Goal: Transaction & Acquisition: Purchase product/service

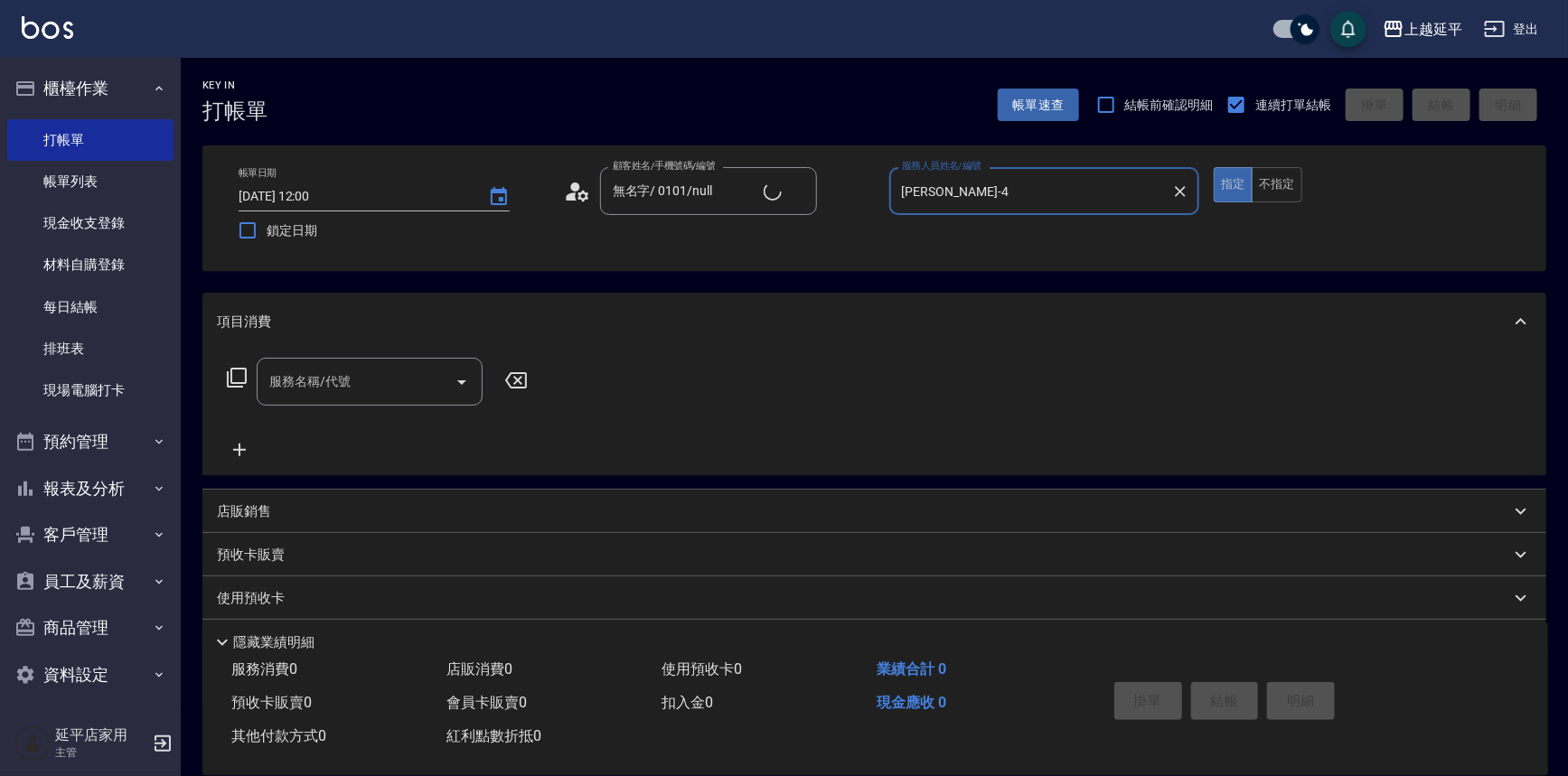
type input "[PERSON_NAME]-4"
click at [390, 384] on input "服務名稱/代號" at bounding box center [355, 381] width 182 height 32
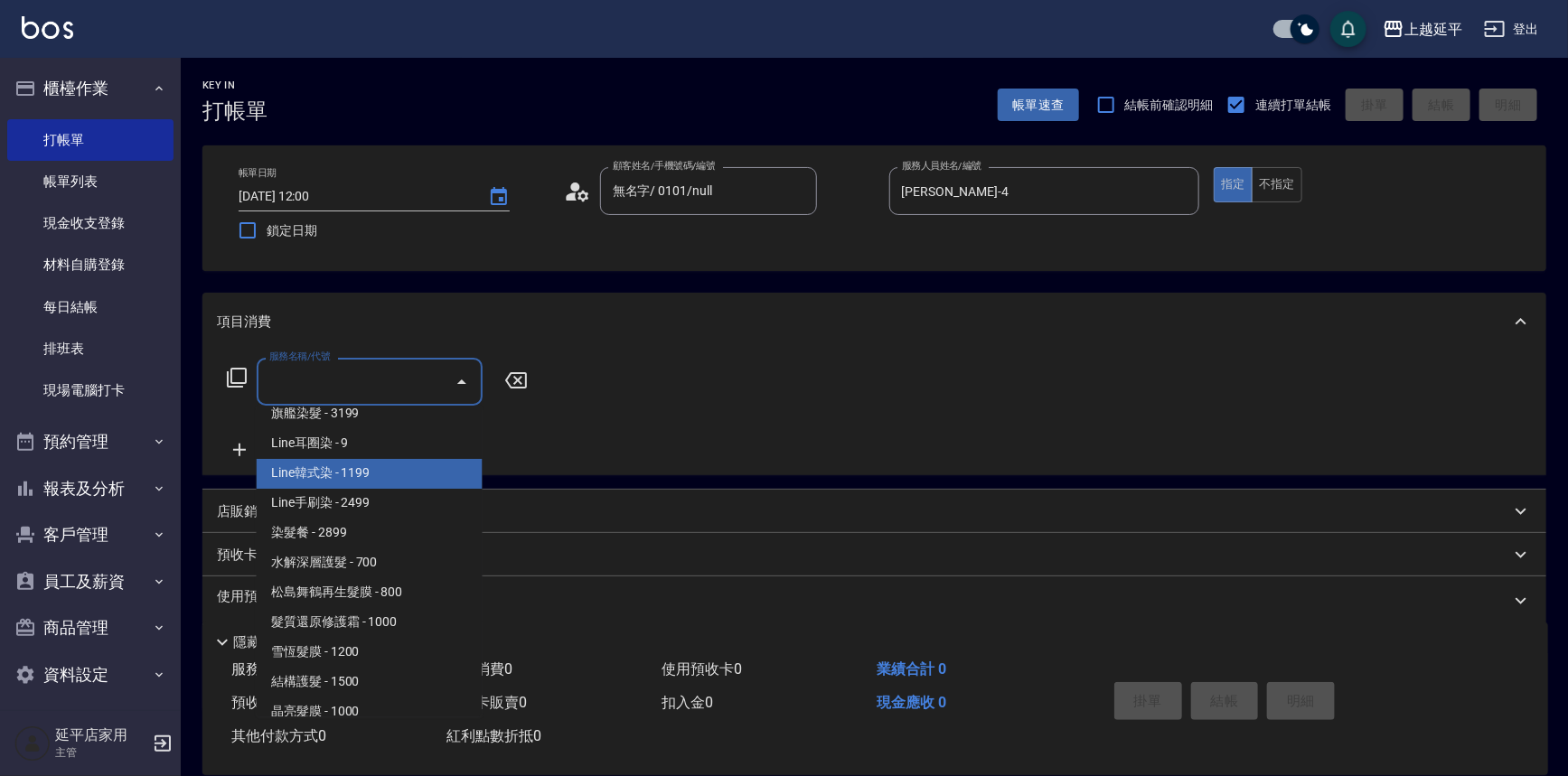
scroll to position [1889, 0]
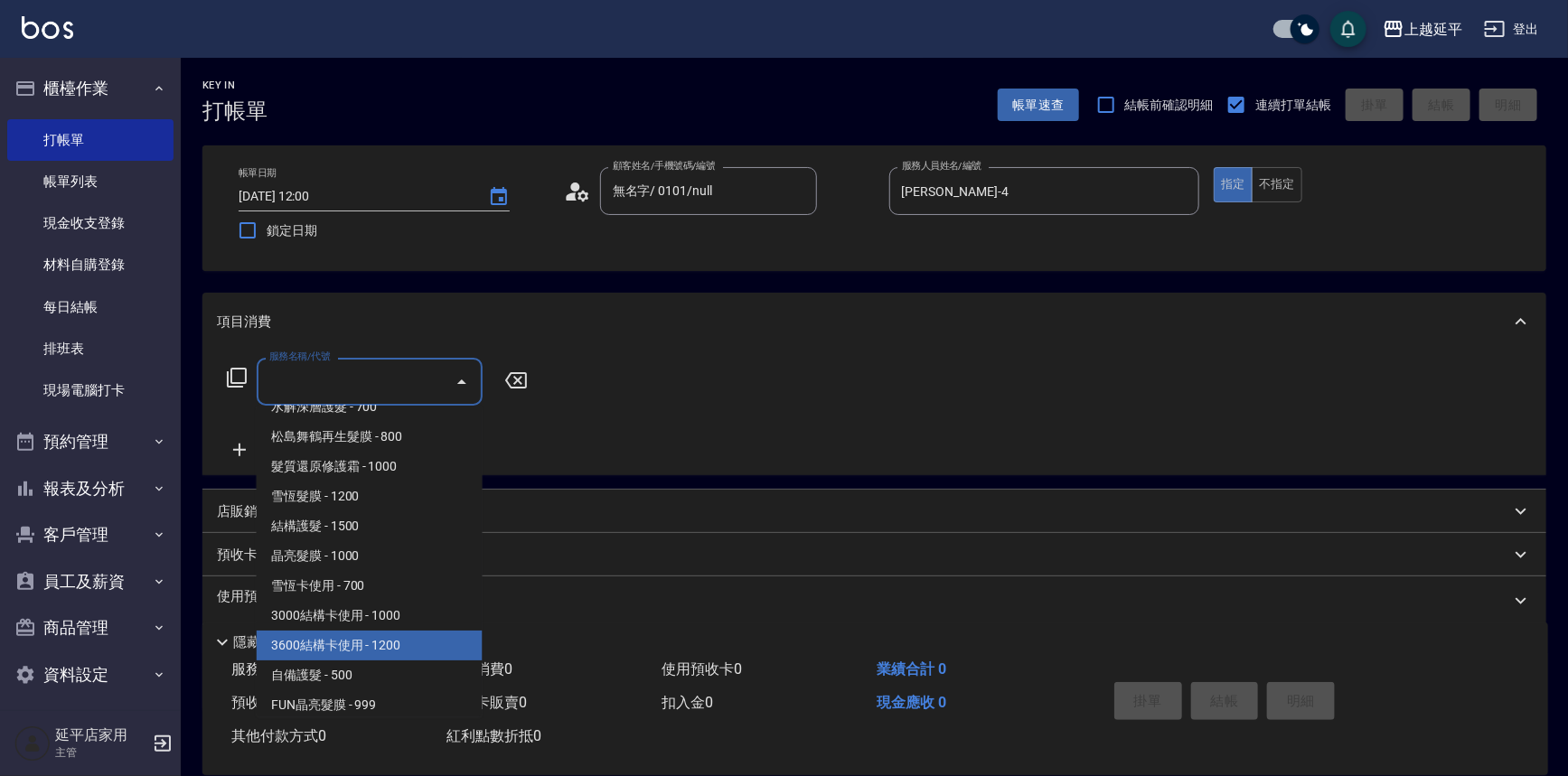
click at [389, 639] on span "3600結構卡使用 - 1200" at bounding box center [369, 645] width 226 height 30
type input "3600結構卡使用(509)"
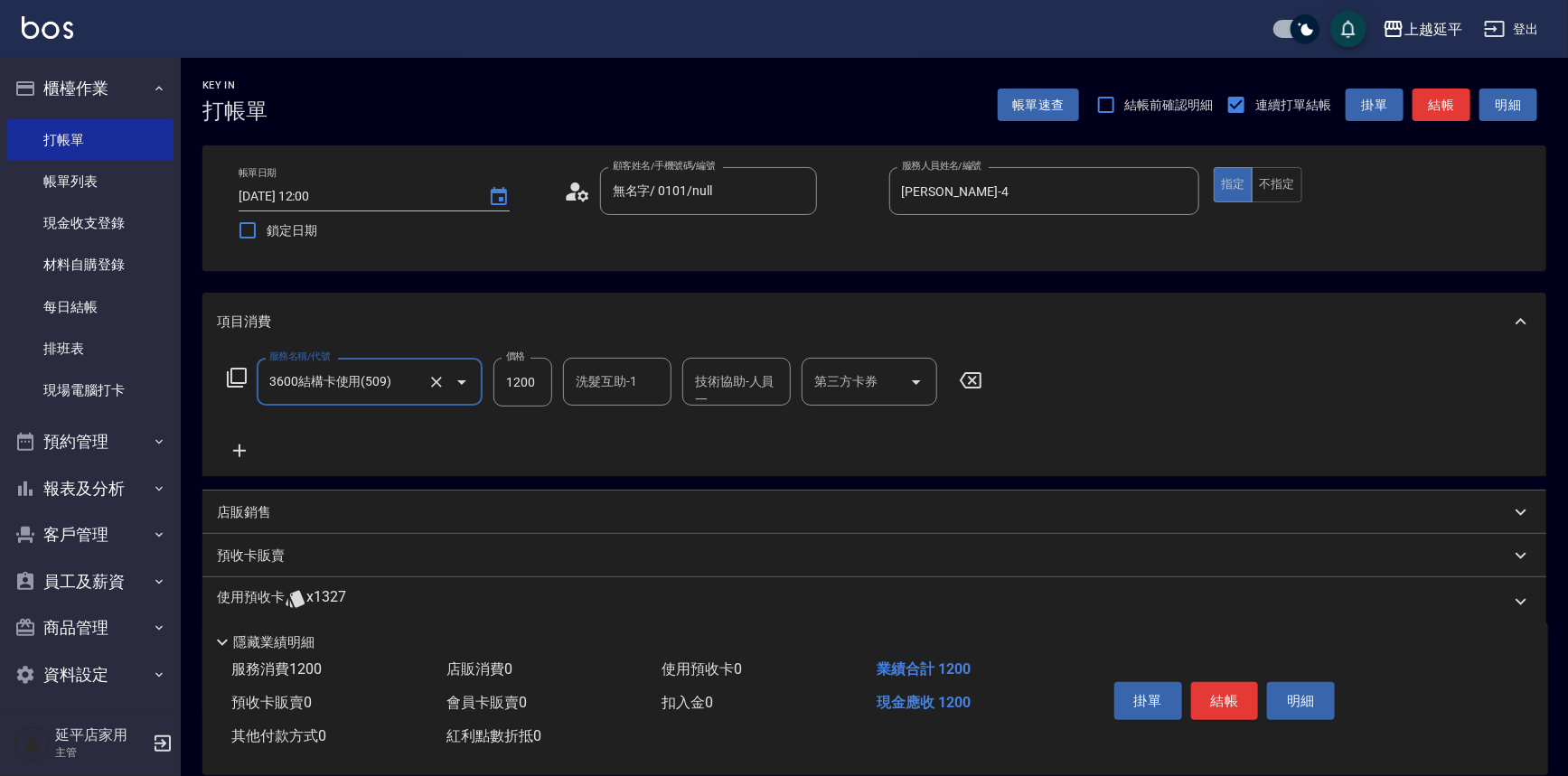
click at [918, 371] on icon "Open" at bounding box center [915, 381] width 22 height 22
click at [867, 424] on span "舊有卡券" at bounding box center [869, 428] width 136 height 30
type input "舊有卡券"
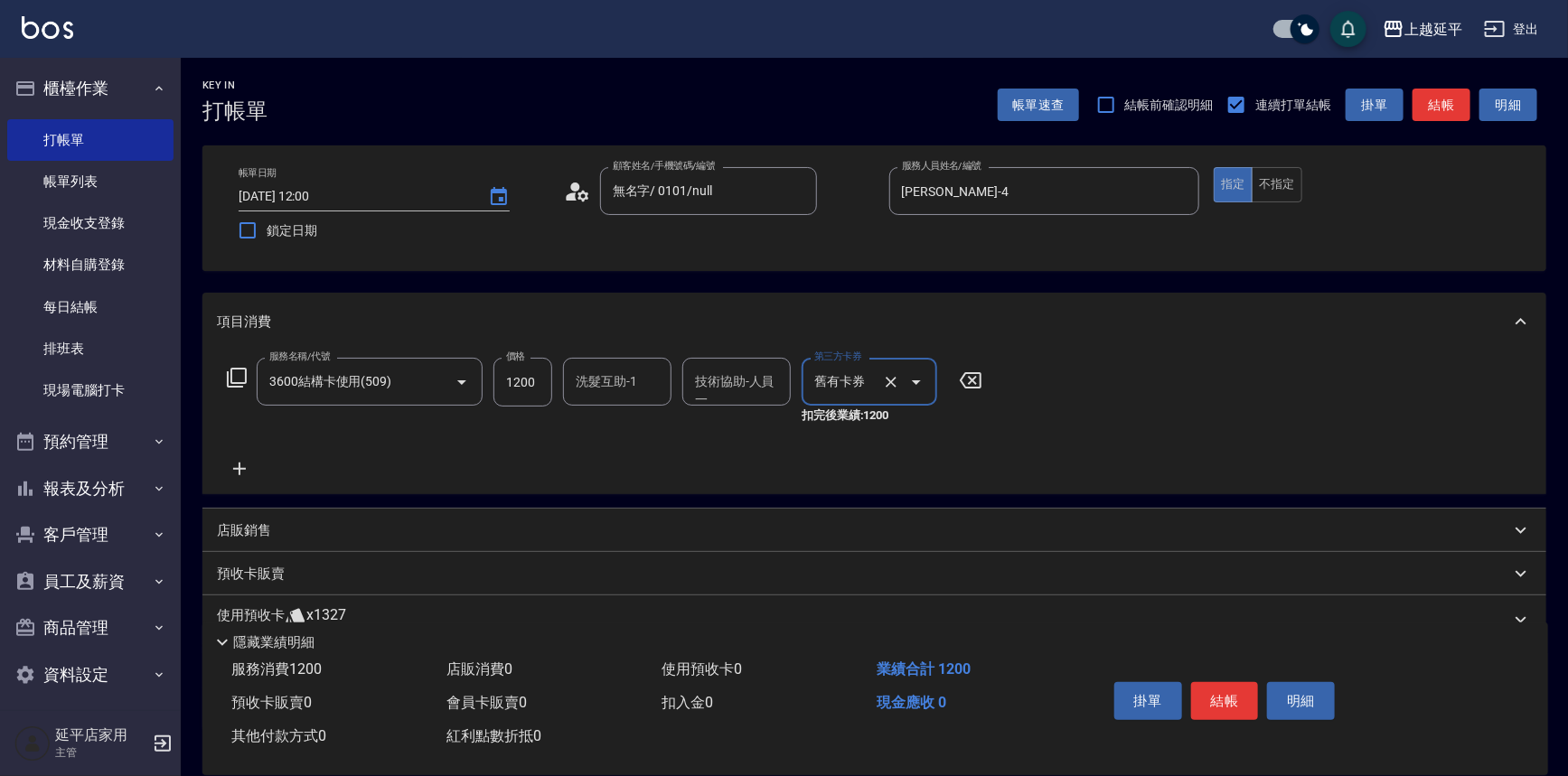
click at [1425, 111] on button "結帳" at bounding box center [1441, 106] width 58 height 34
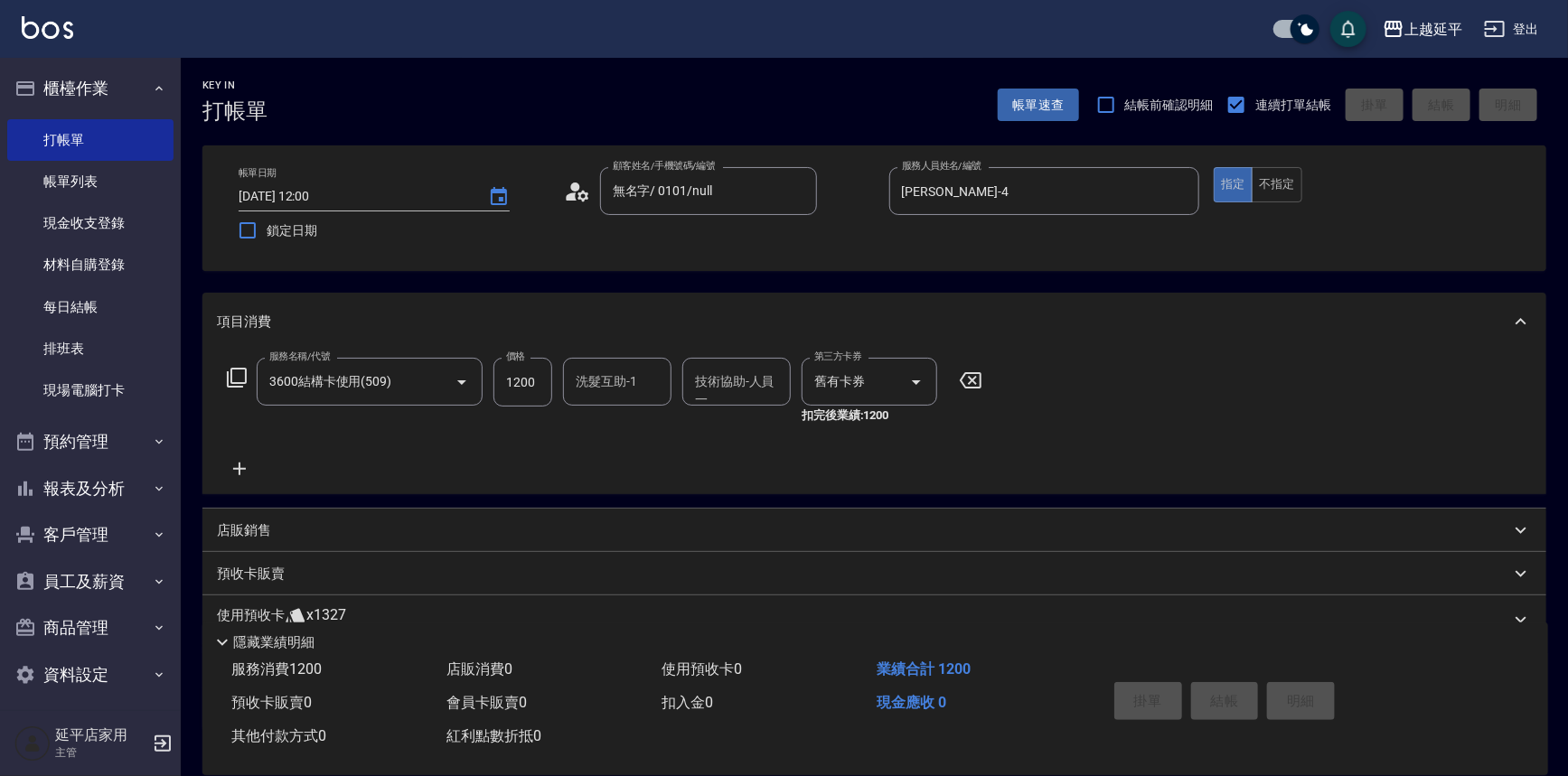
type input "[DATE] 15:24"
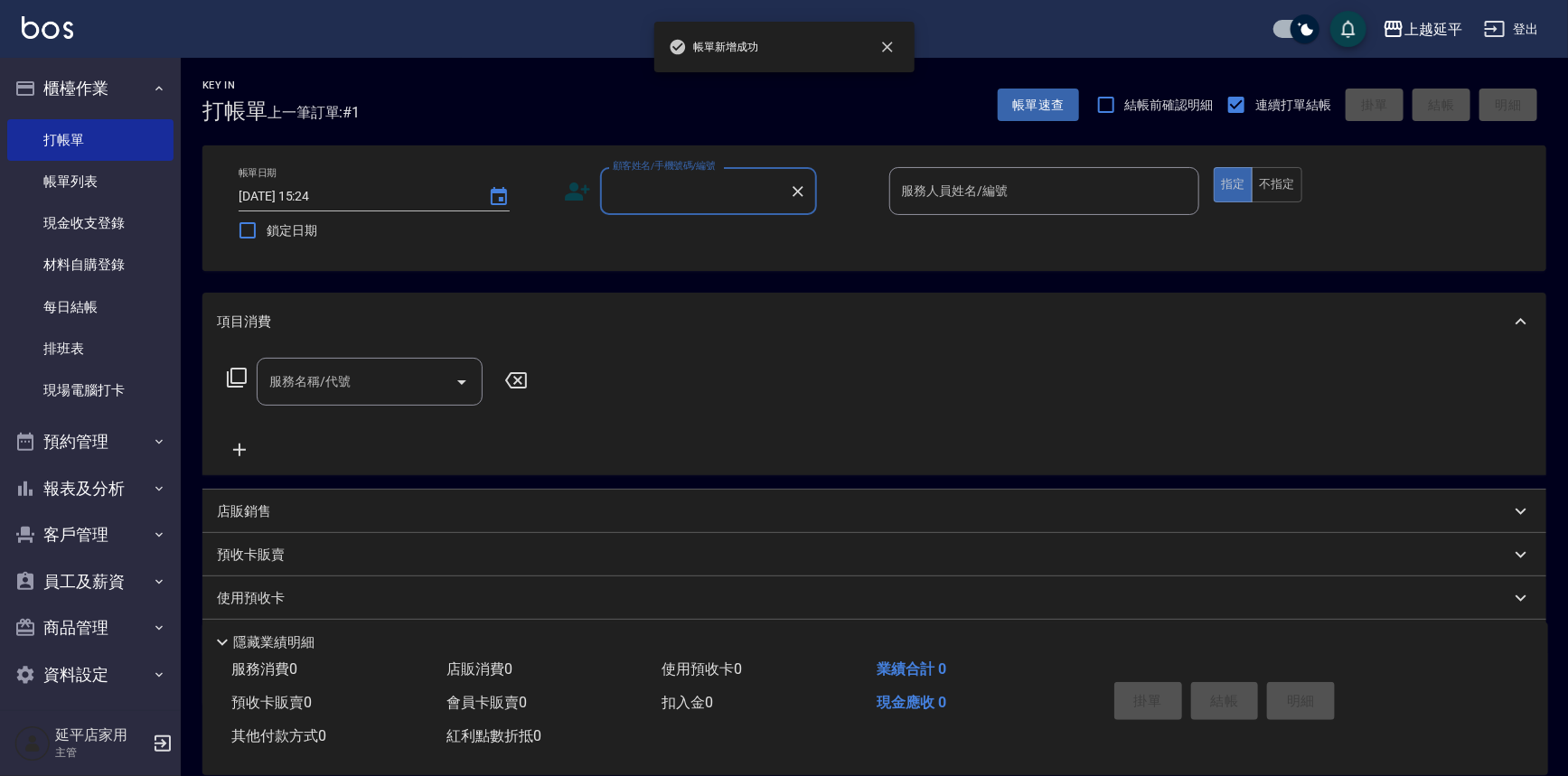
click at [713, 182] on input "顧客姓名/手機號碼/編號" at bounding box center [695, 191] width 174 height 32
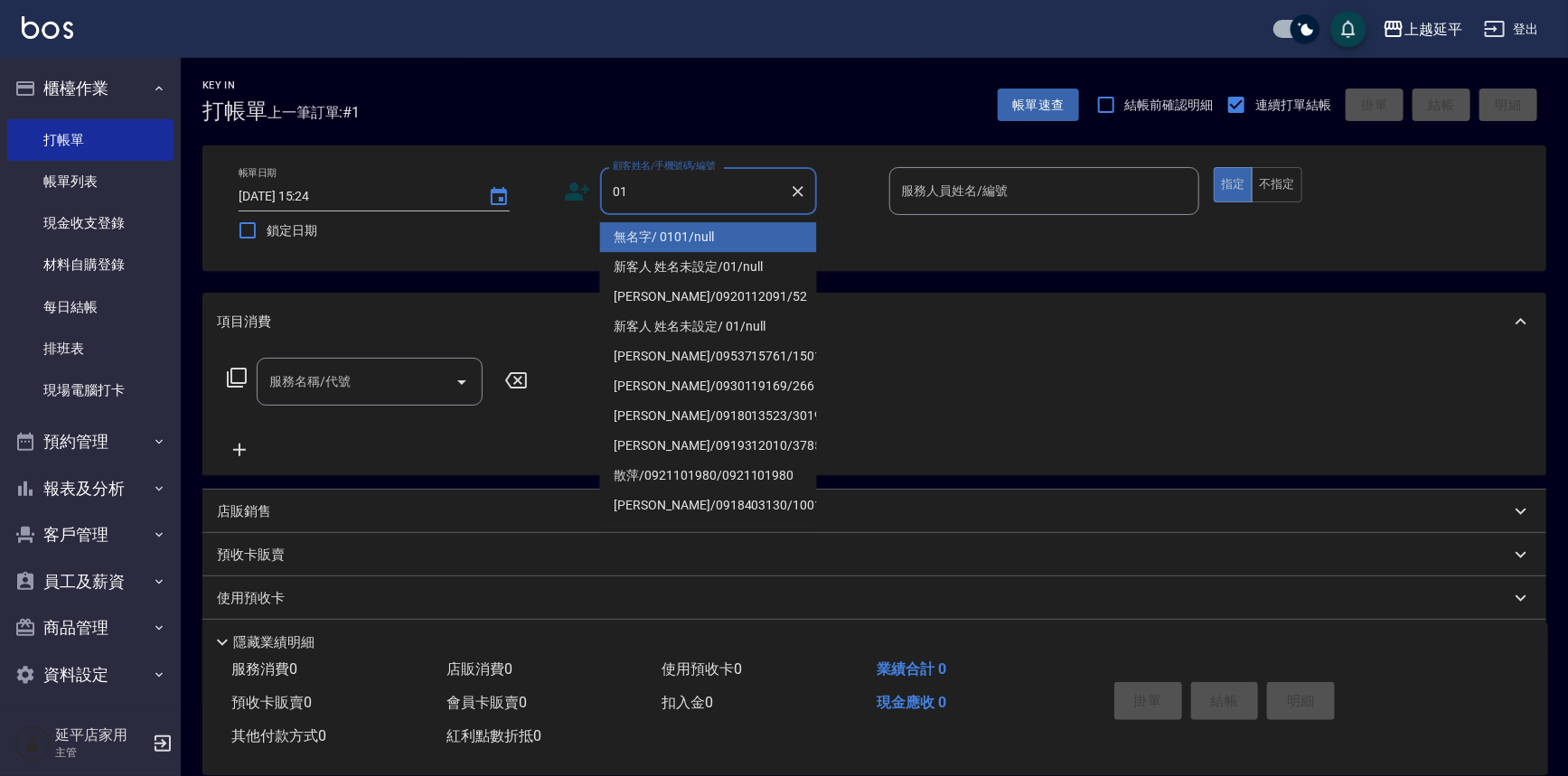
click at [735, 235] on li "無名字/ 0101/null" at bounding box center [709, 237] width 217 height 30
type input "無名字/ 0101/null"
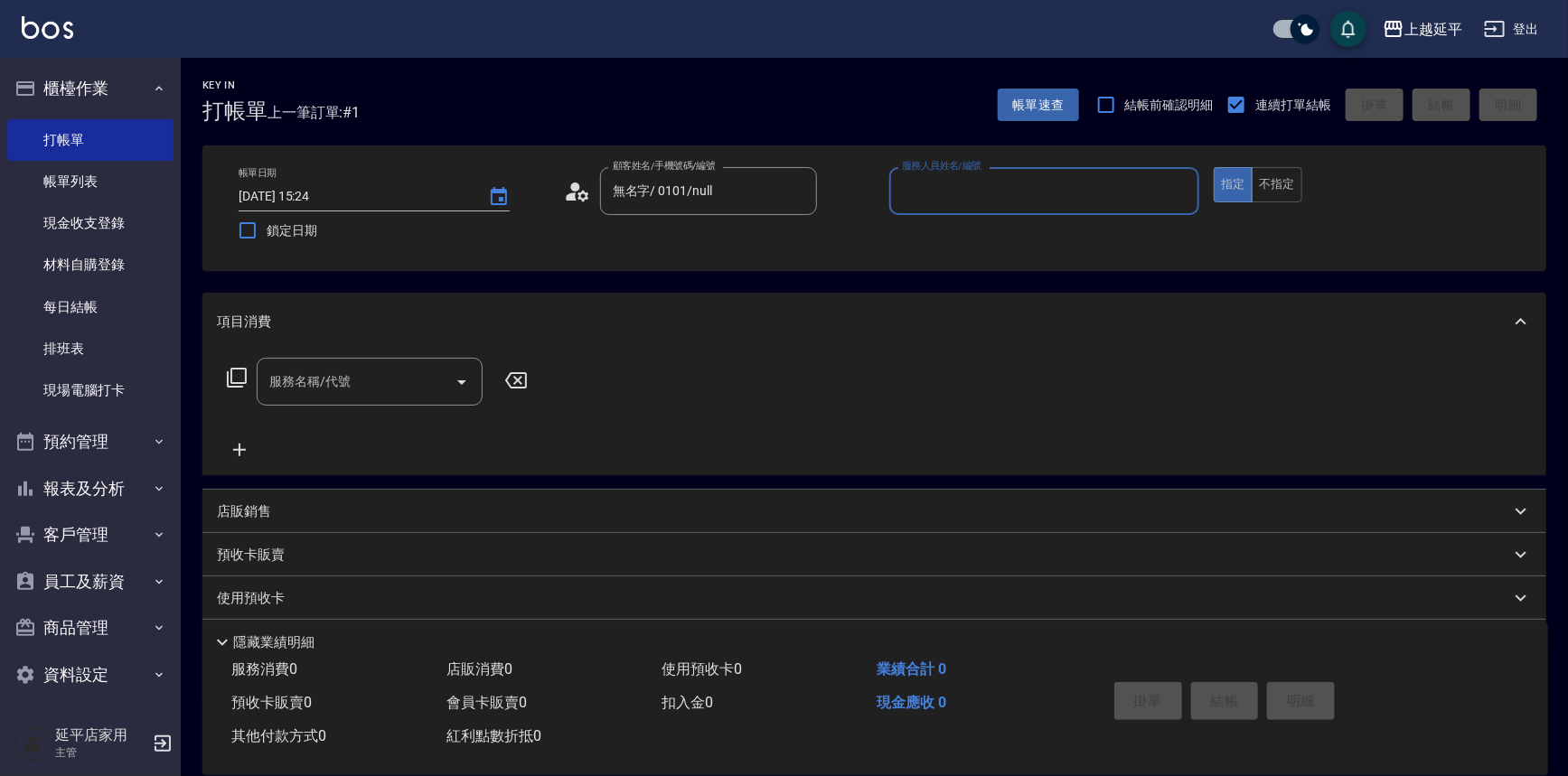
click at [945, 195] on input "服務人員姓名/編號" at bounding box center [1044, 191] width 295 height 32
click at [943, 232] on div "[PERSON_NAME] -4" at bounding box center [1044, 237] width 310 height 30
type input "[PERSON_NAME]-4"
click at [363, 389] on input "服務名稱/代號" at bounding box center [355, 381] width 182 height 32
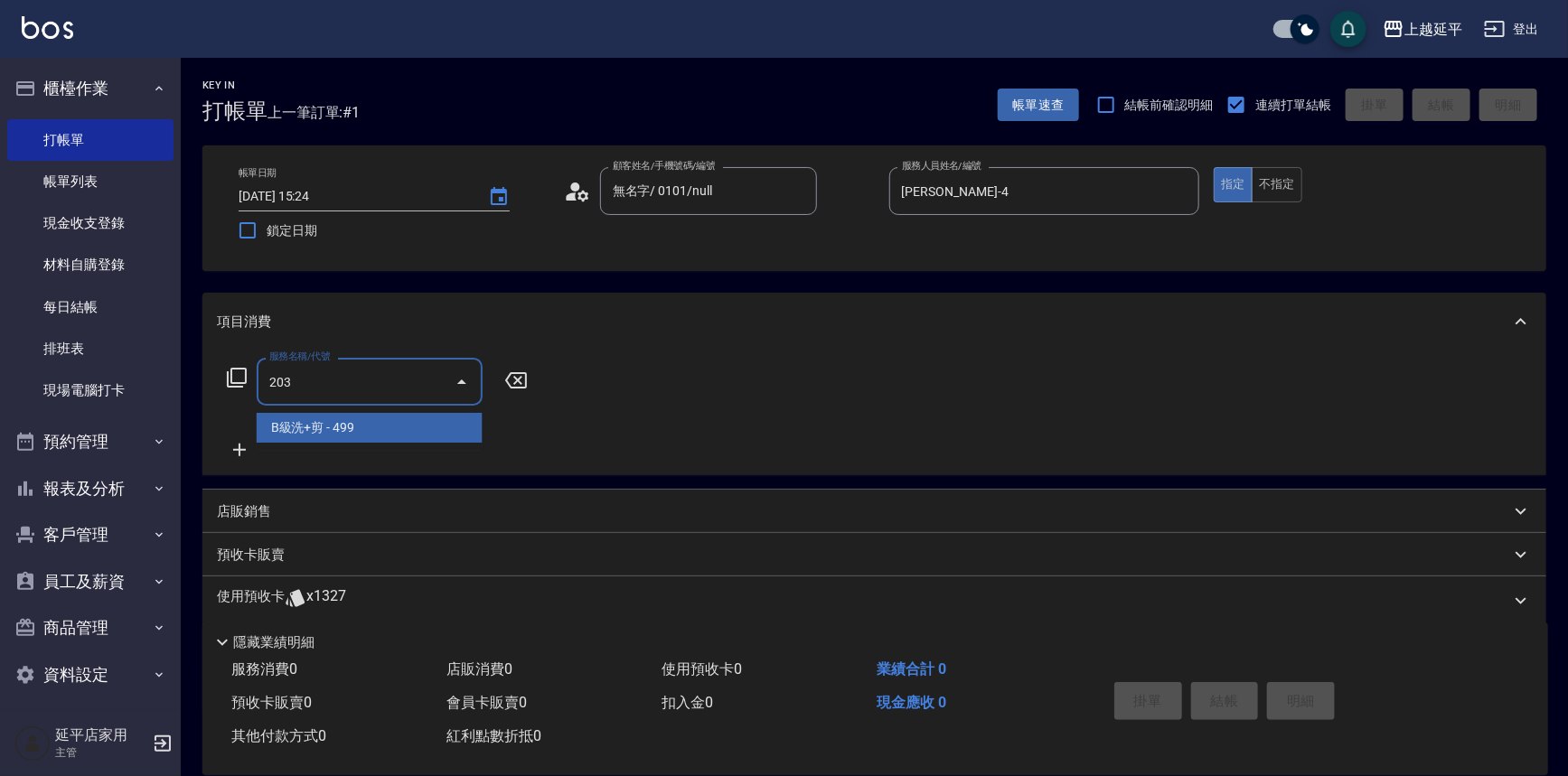
click at [349, 429] on span "B級洗+剪 - 499" at bounding box center [369, 428] width 226 height 30
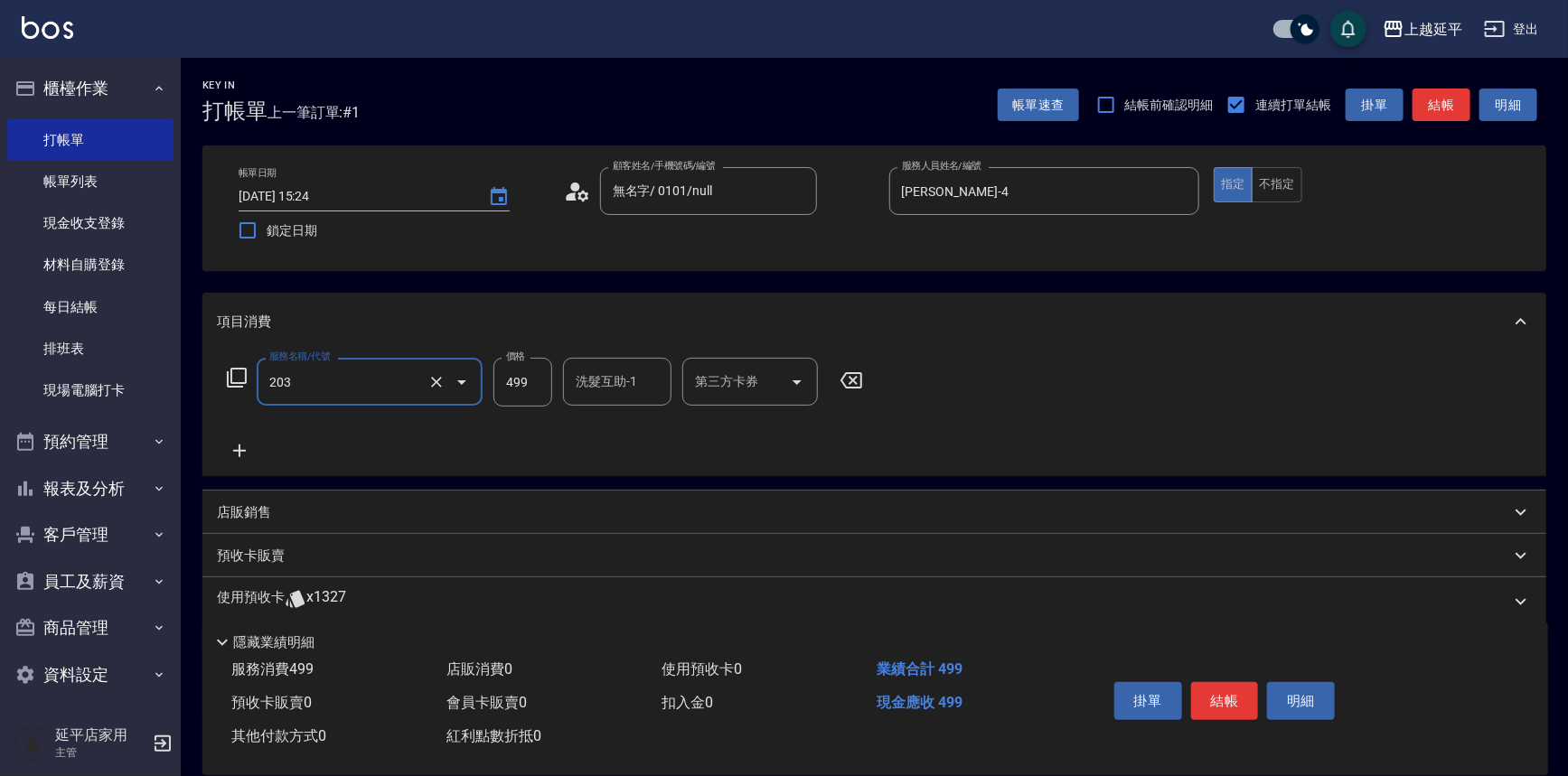
type input "B級洗+剪(203)"
click at [243, 445] on icon at bounding box center [239, 451] width 45 height 22
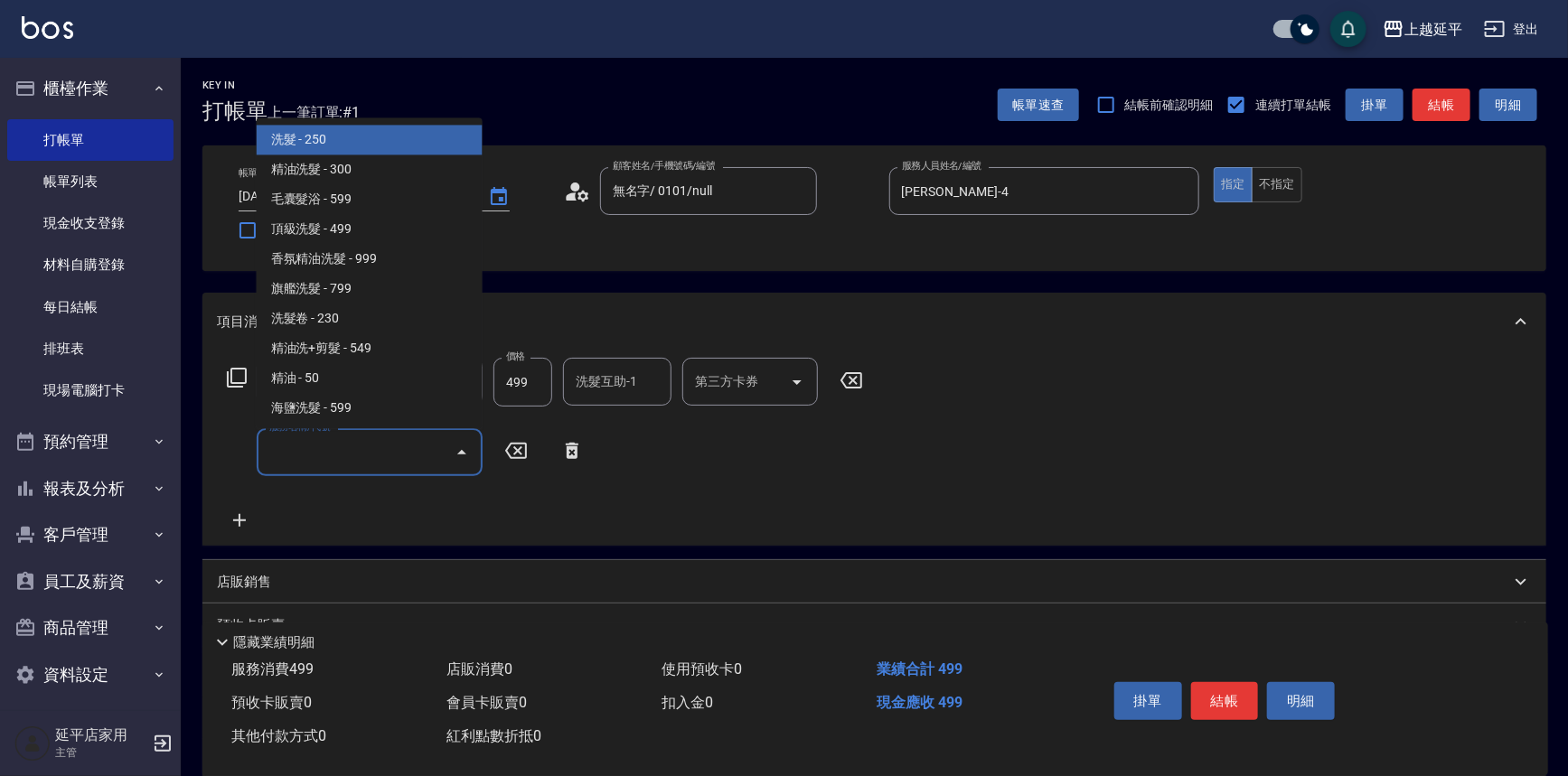
click at [329, 449] on input "服務名稱/代號" at bounding box center [355, 453] width 182 height 32
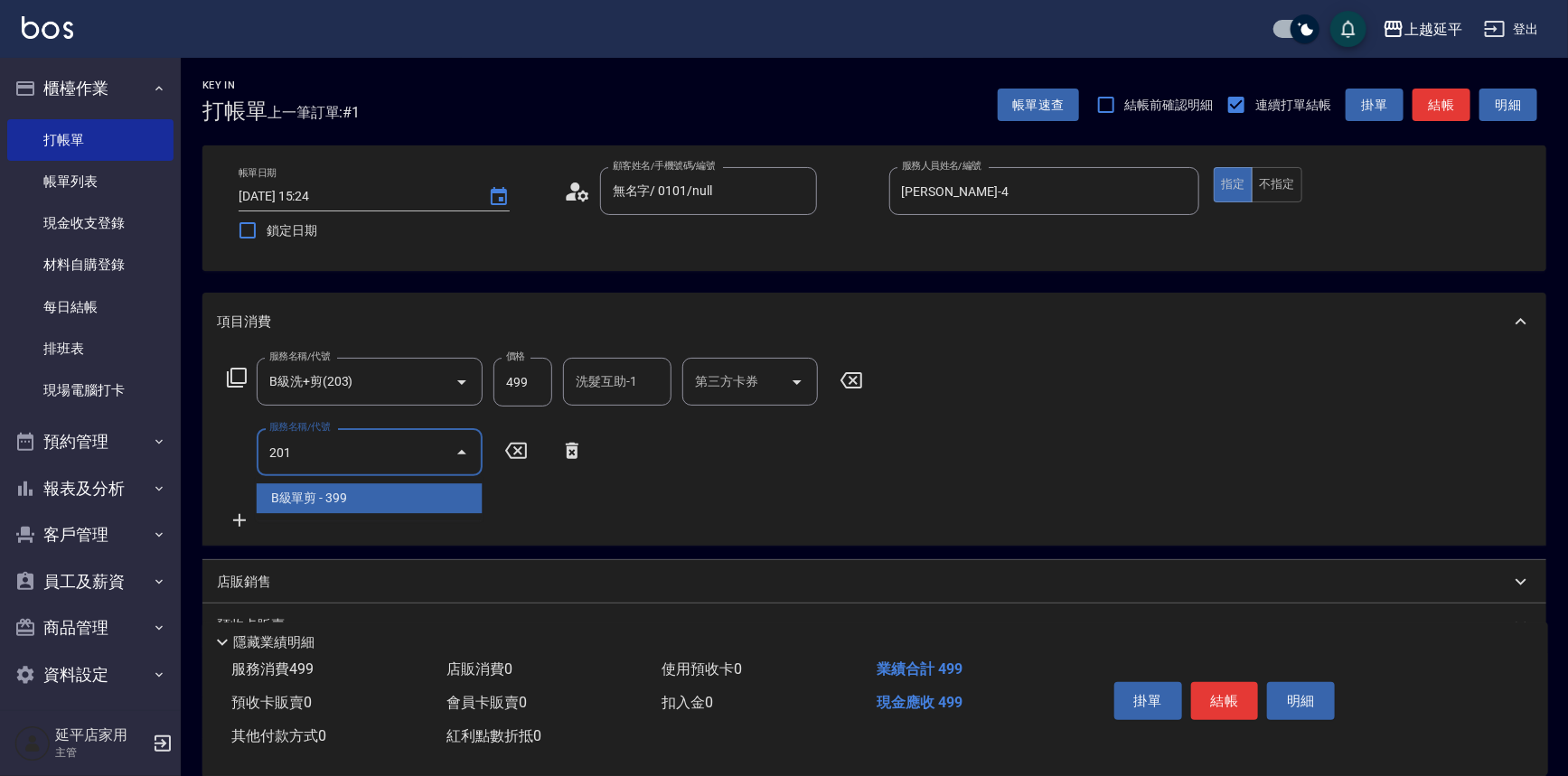
click at [367, 504] on span "B級單剪 - 399" at bounding box center [369, 498] width 226 height 30
type input "B級單剪(201)"
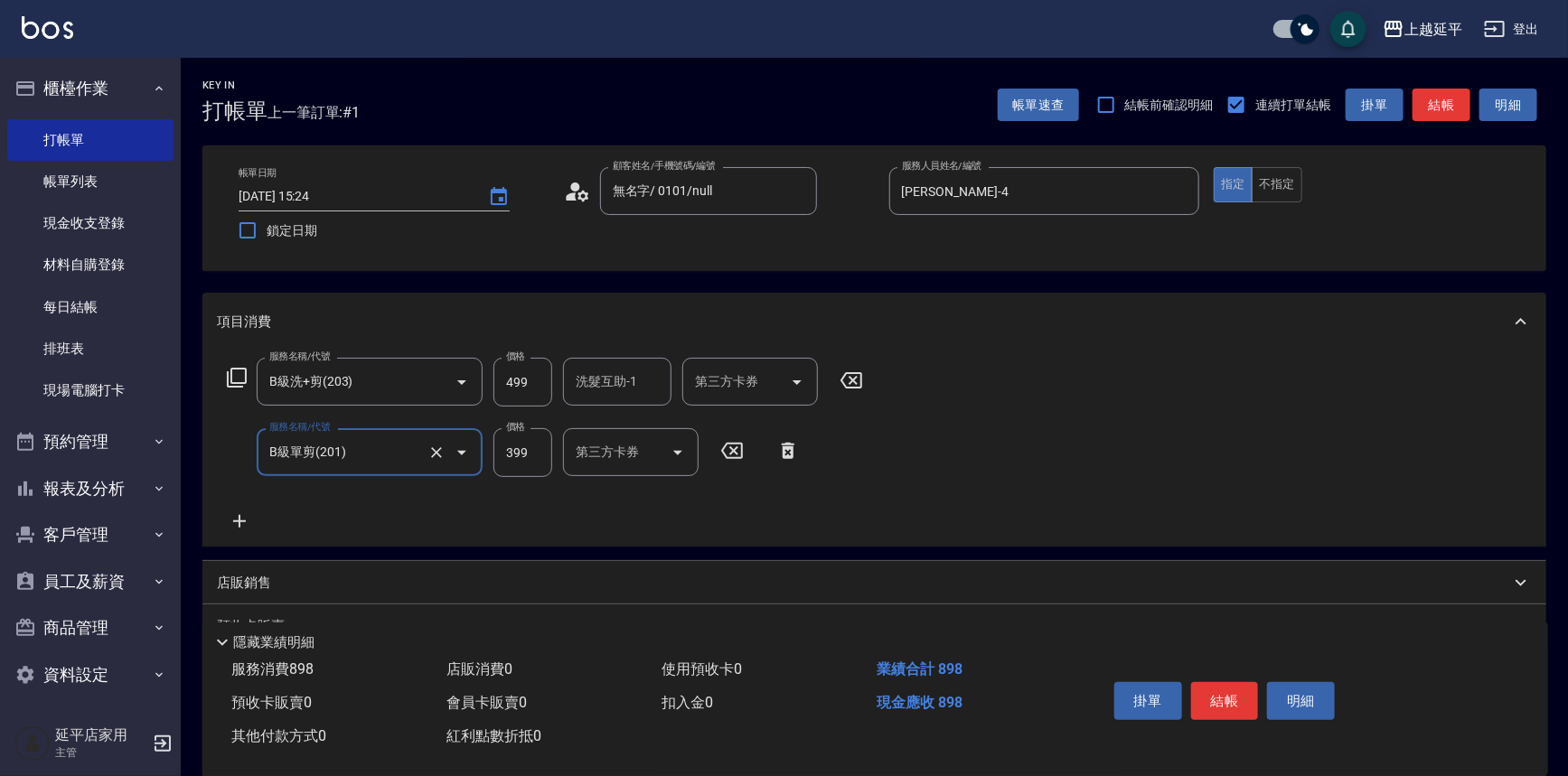
click at [1436, 101] on button "結帳" at bounding box center [1441, 106] width 58 height 34
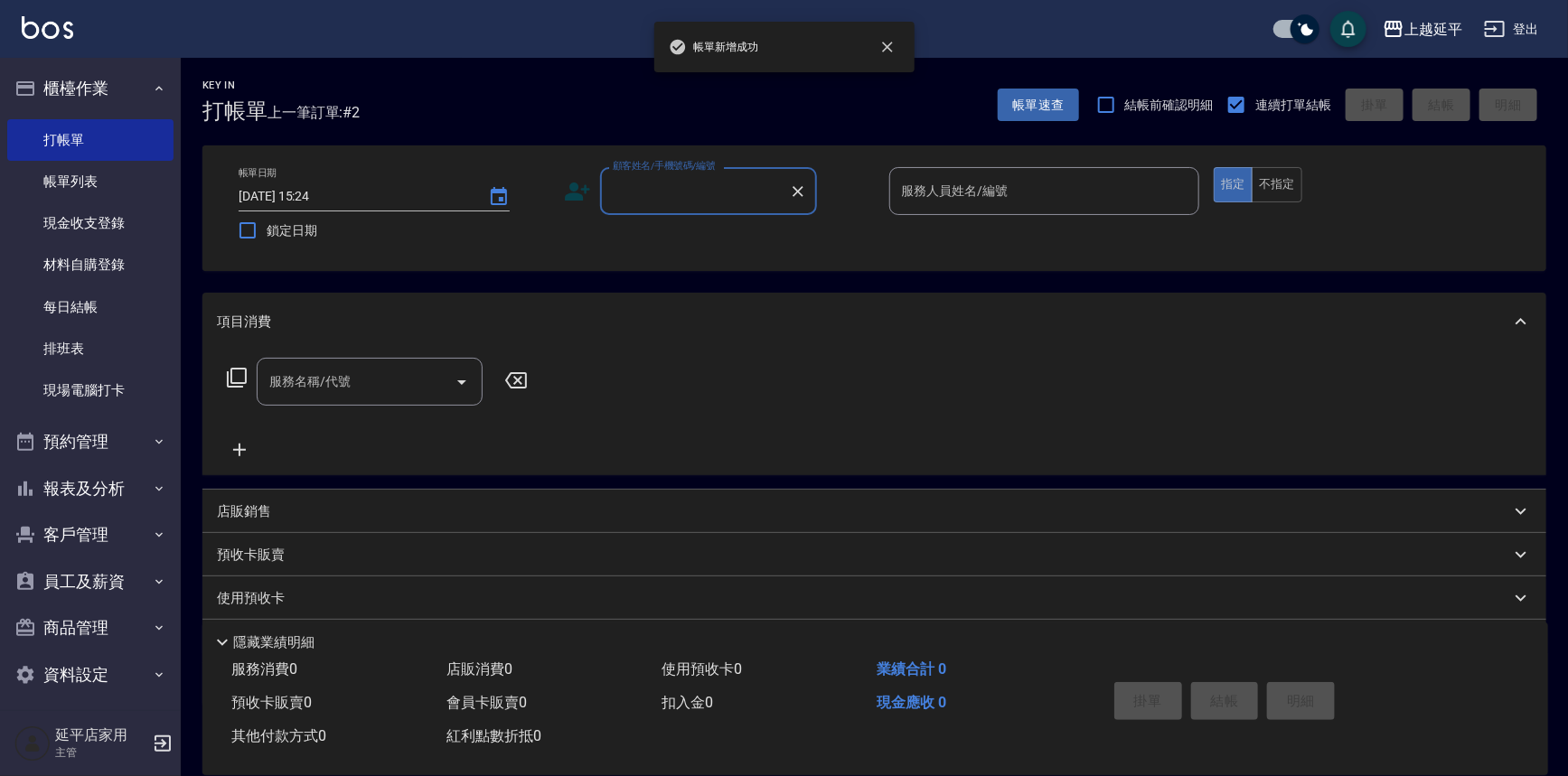
click at [730, 190] on input "顧客姓名/手機號碼/編號" at bounding box center [695, 191] width 174 height 32
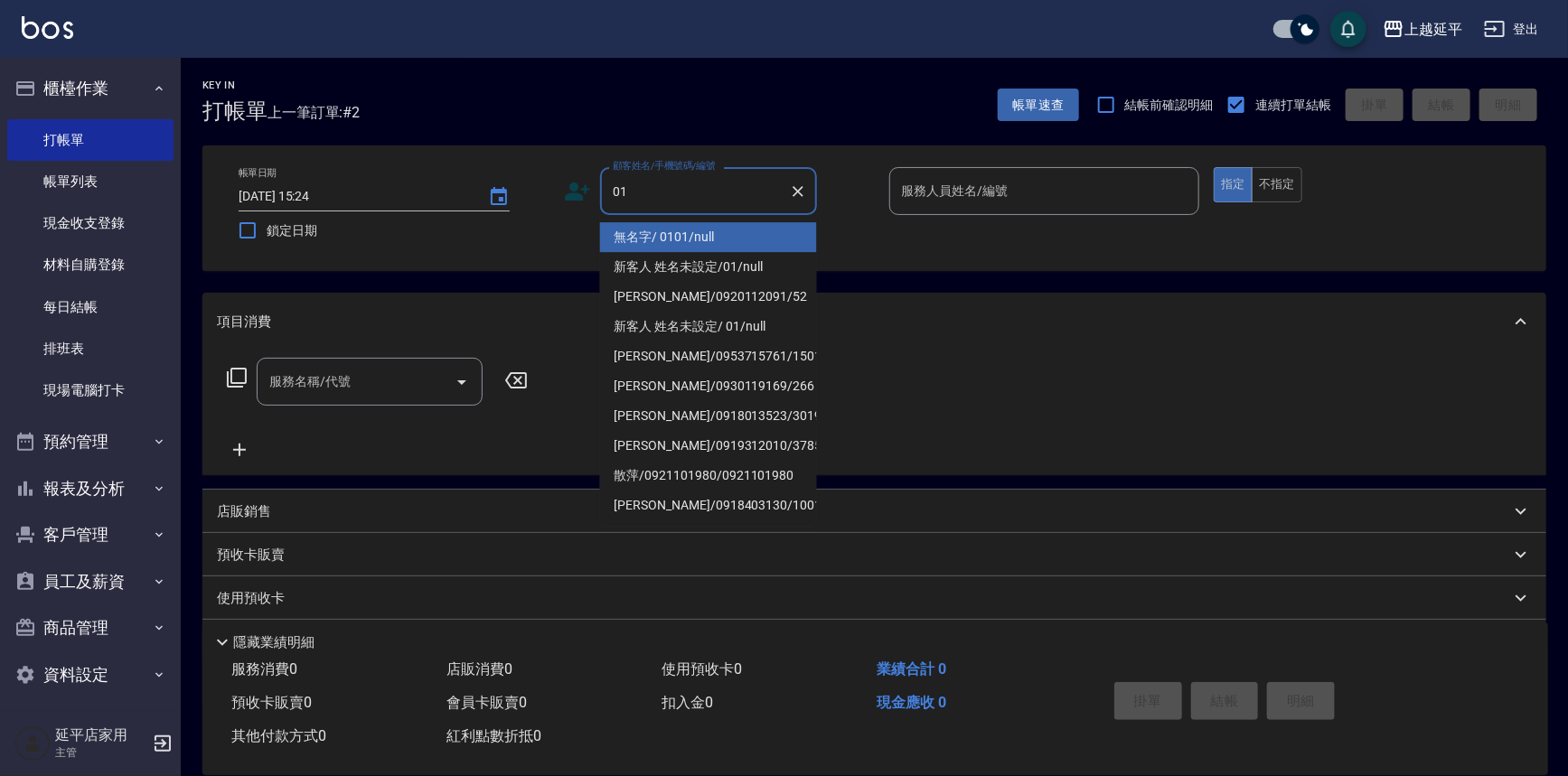
drag, startPoint x: 723, startPoint y: 235, endPoint x: 856, endPoint y: 209, distance: 135.5
click at [723, 235] on ul "無名字/ 0101/null 新客人 姓名未設定/01/null [PERSON_NAME]/0920112091/52 新客人 姓名未設定/ 01/null…" at bounding box center [709, 370] width 217 height 310
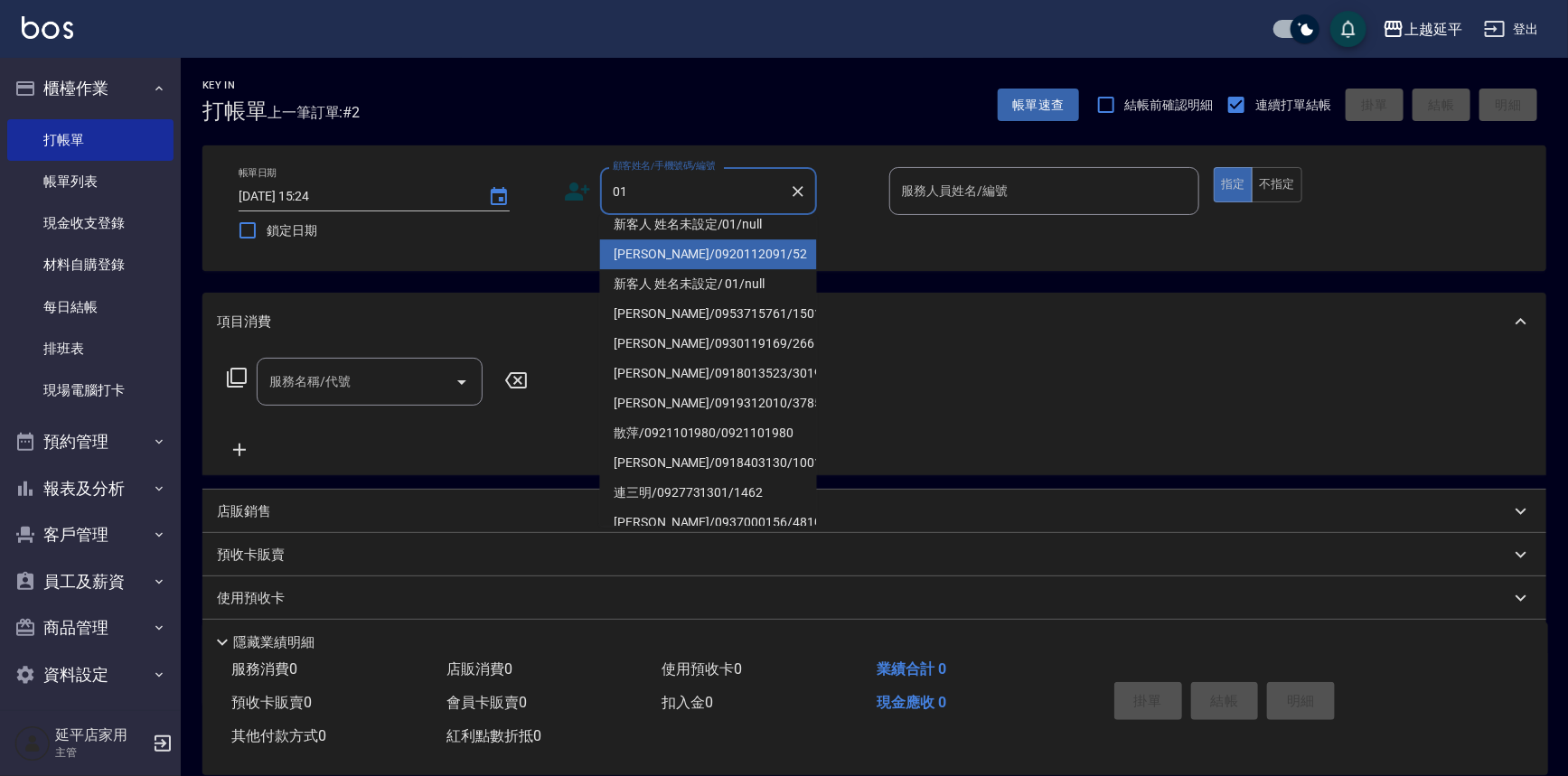
scroll to position [81, 0]
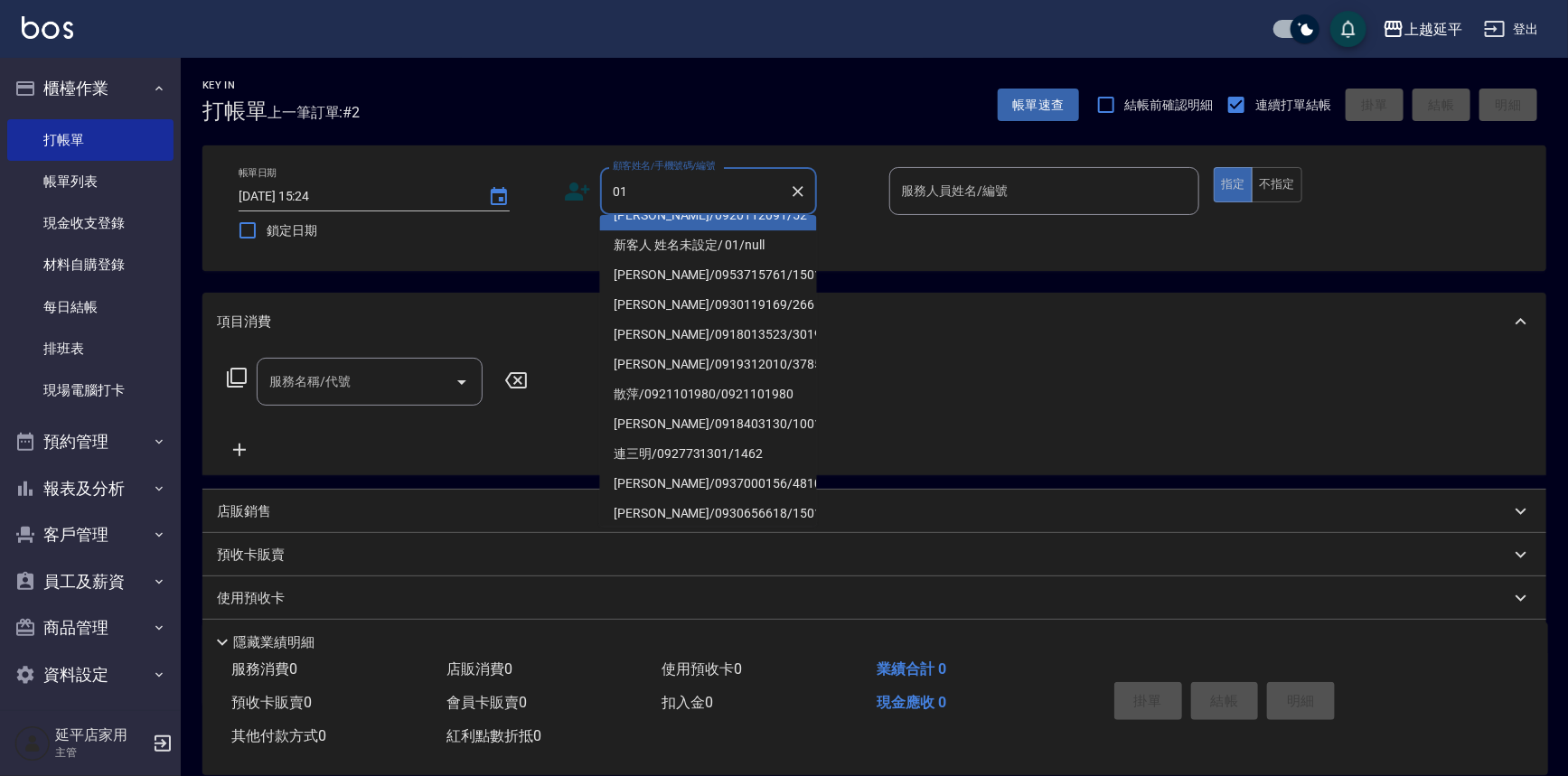
type input "01"
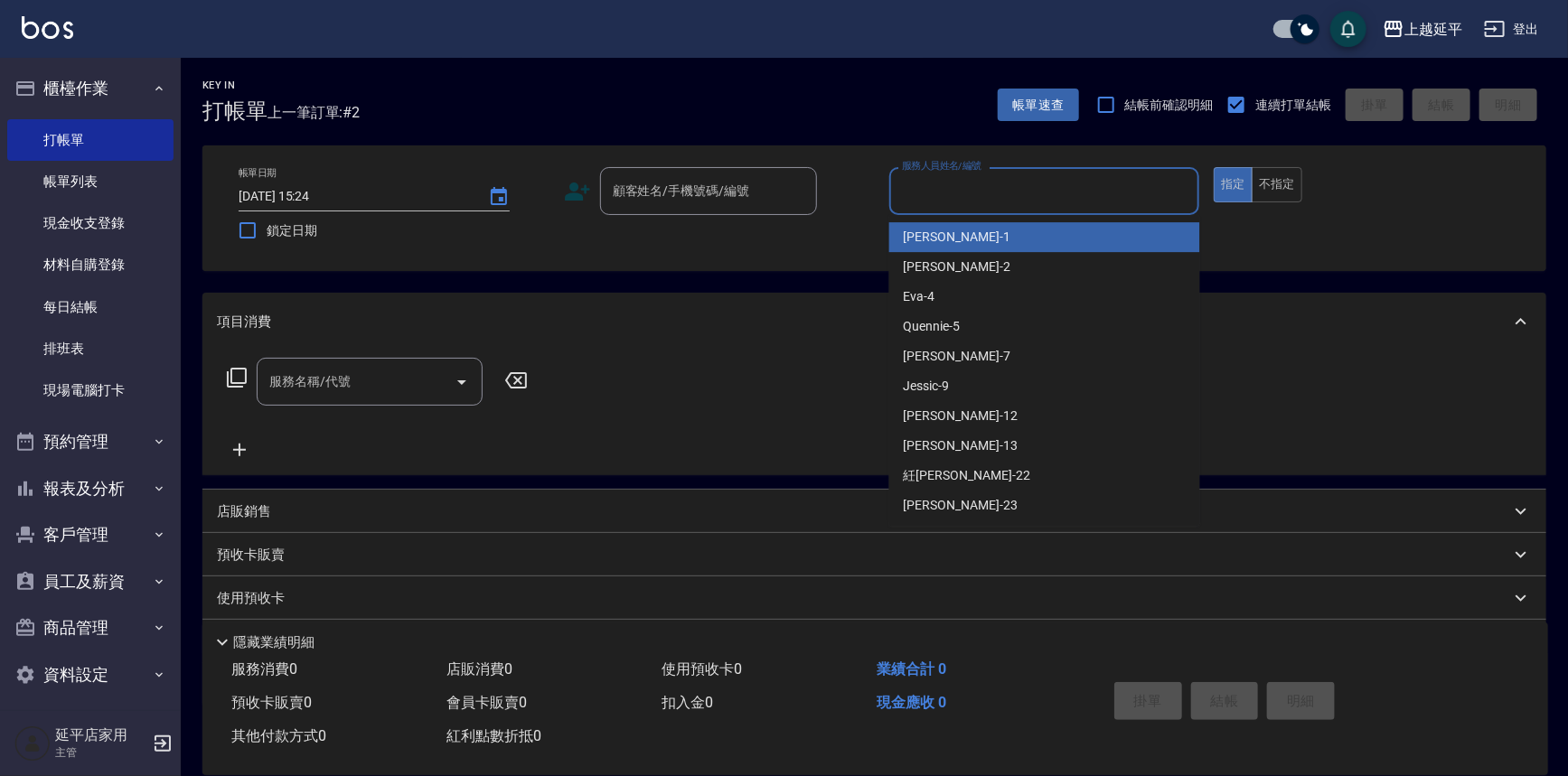
click at [923, 201] on input "服務人員姓名/編號" at bounding box center [1044, 191] width 295 height 32
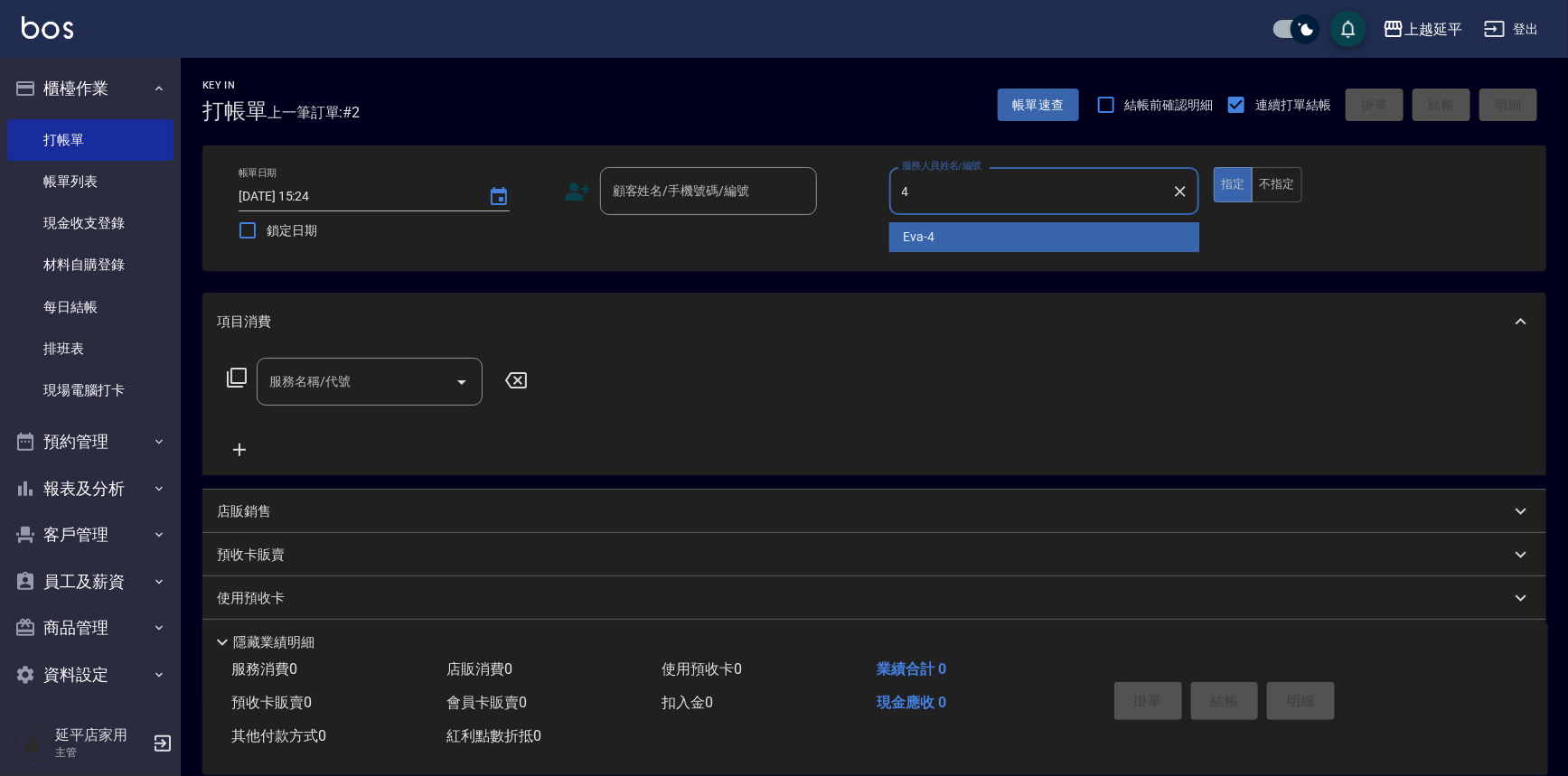
click at [924, 228] on span "[PERSON_NAME] -4" at bounding box center [919, 237] width 32 height 19
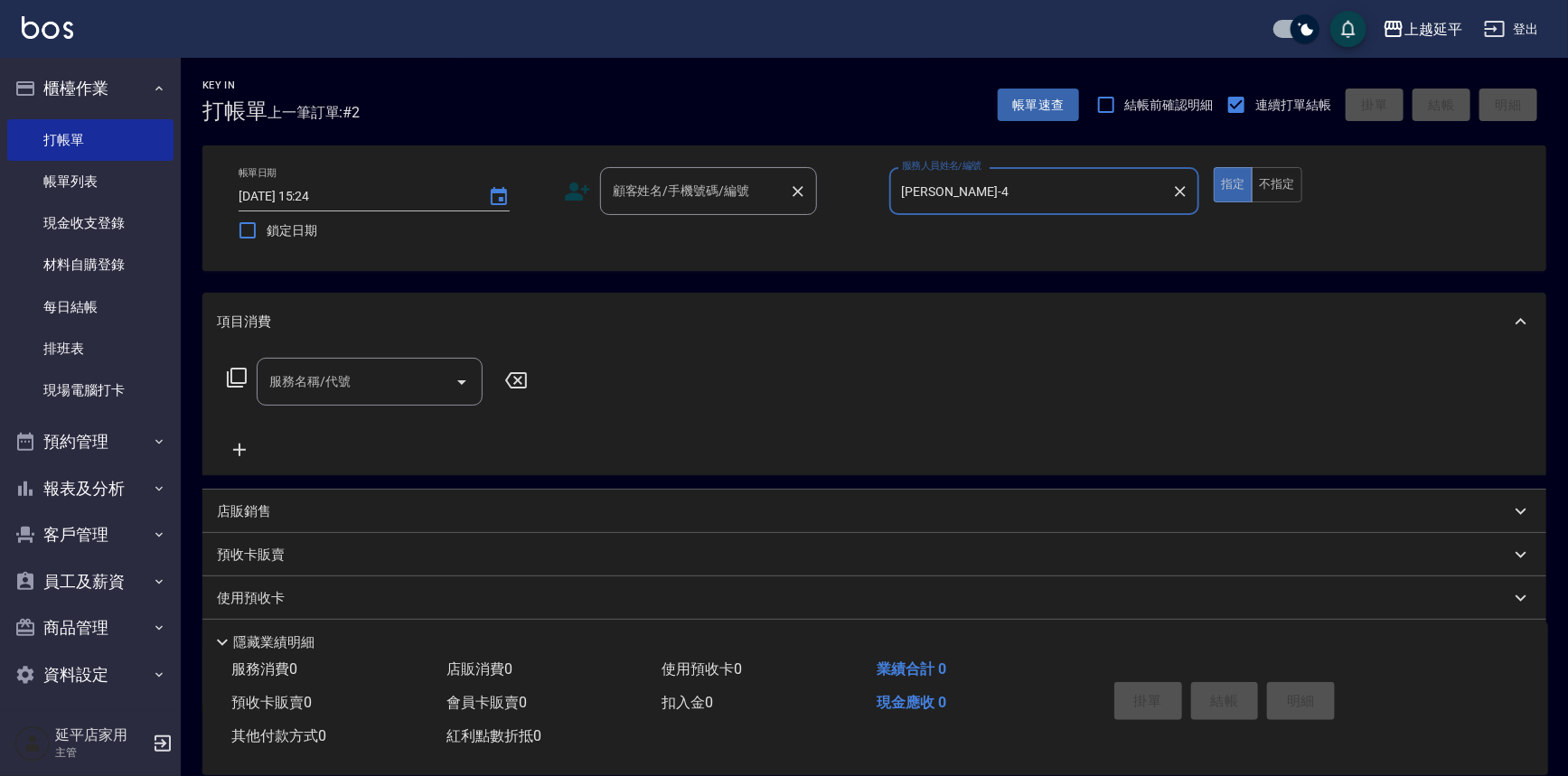
type input "[PERSON_NAME]-4"
click at [694, 190] on input "顧客姓名/手機號碼/編號" at bounding box center [695, 191] width 174 height 32
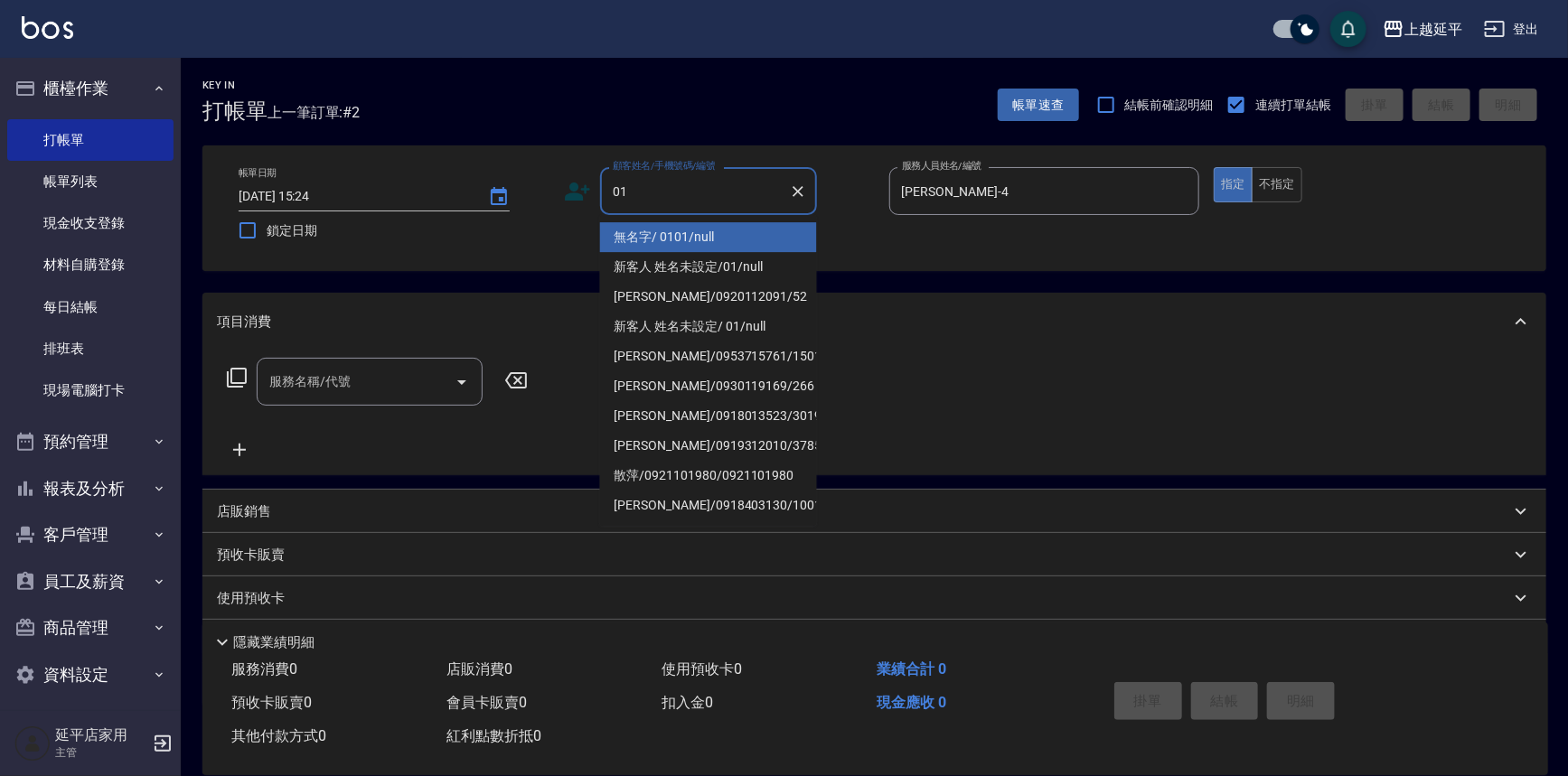
click at [689, 228] on li "無名字/ 0101/null" at bounding box center [709, 237] width 217 height 30
type input "無名字/ 0101/null"
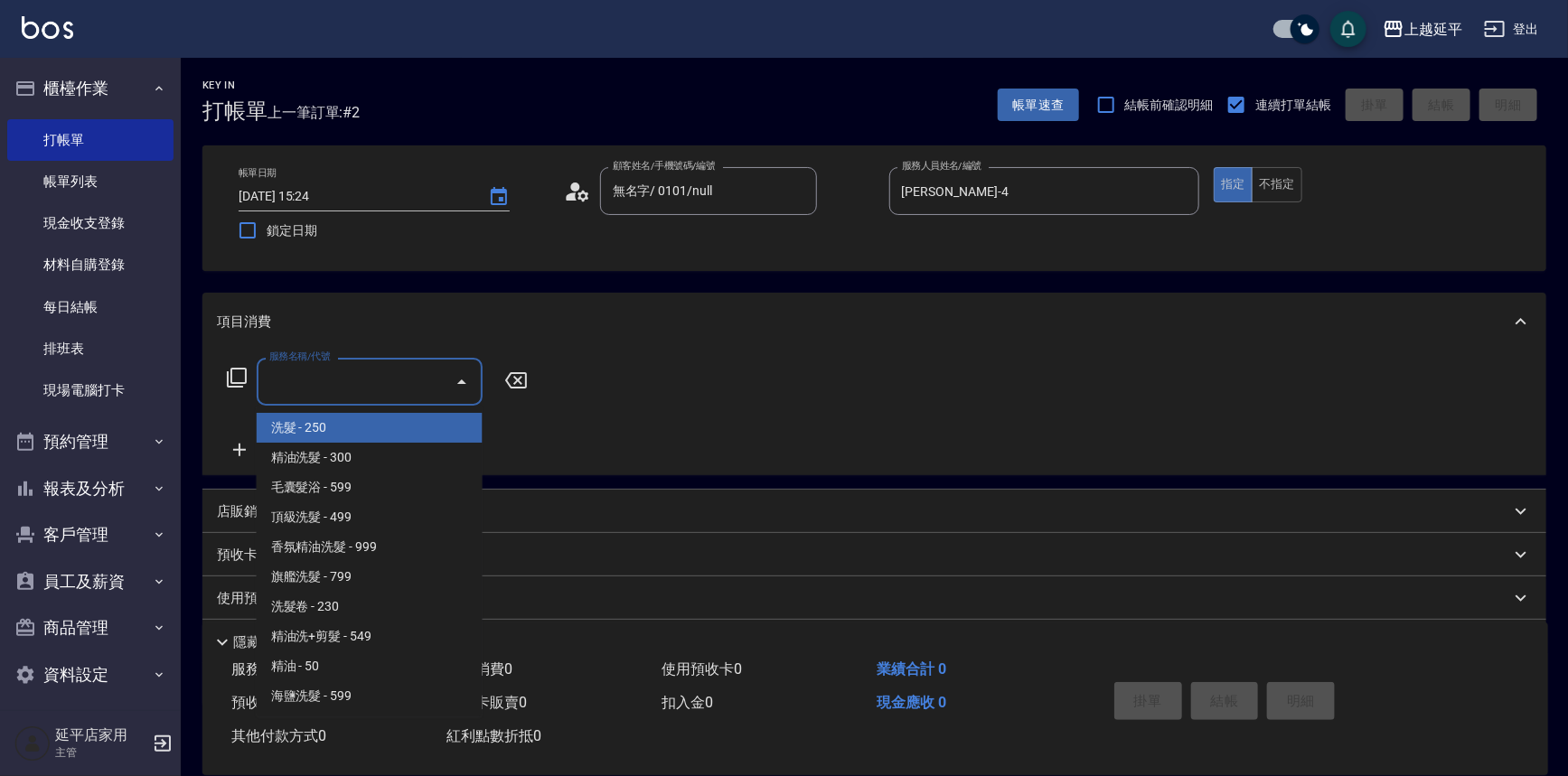
click at [350, 374] on input "服務名稱/代號" at bounding box center [355, 381] width 182 height 32
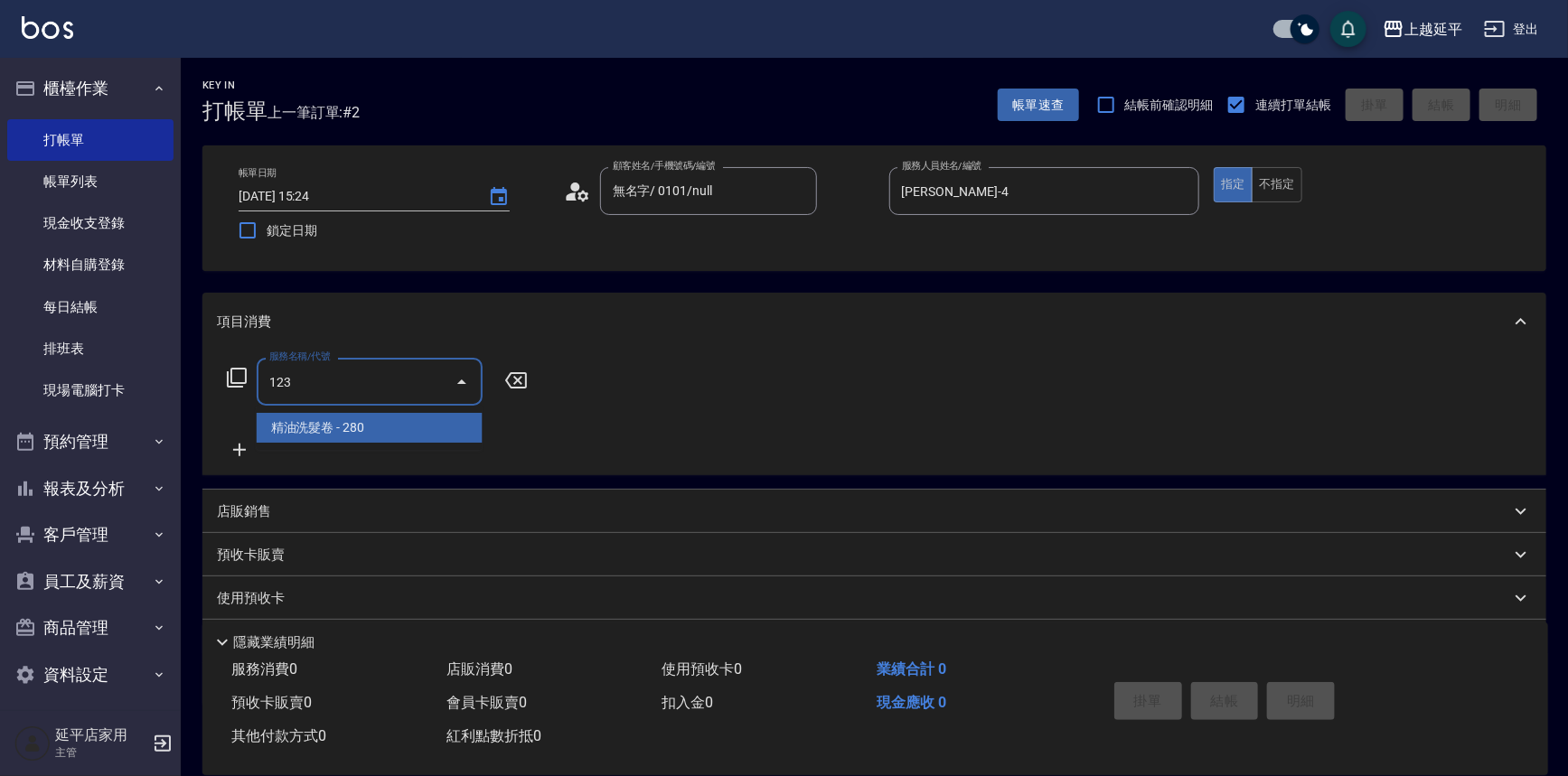
click at [381, 434] on span "精油洗髮卷 - 280" at bounding box center [369, 428] width 226 height 30
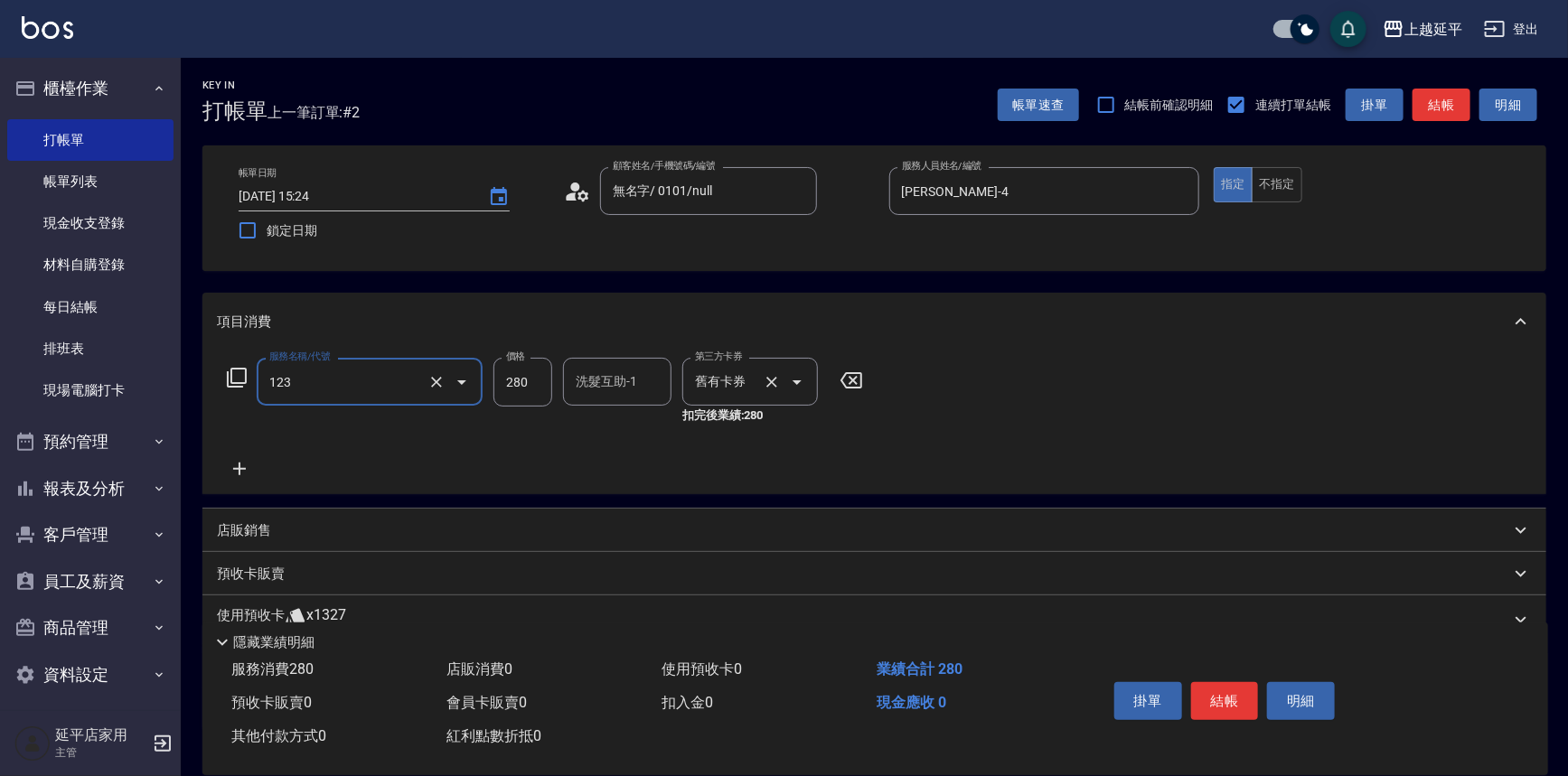
click at [801, 392] on button "Open" at bounding box center [797, 381] width 29 height 29
type input "精油洗髮卷(123)"
click at [776, 424] on span "舊有卡券" at bounding box center [750, 428] width 136 height 30
click at [1433, 102] on button "結帳" at bounding box center [1441, 106] width 58 height 34
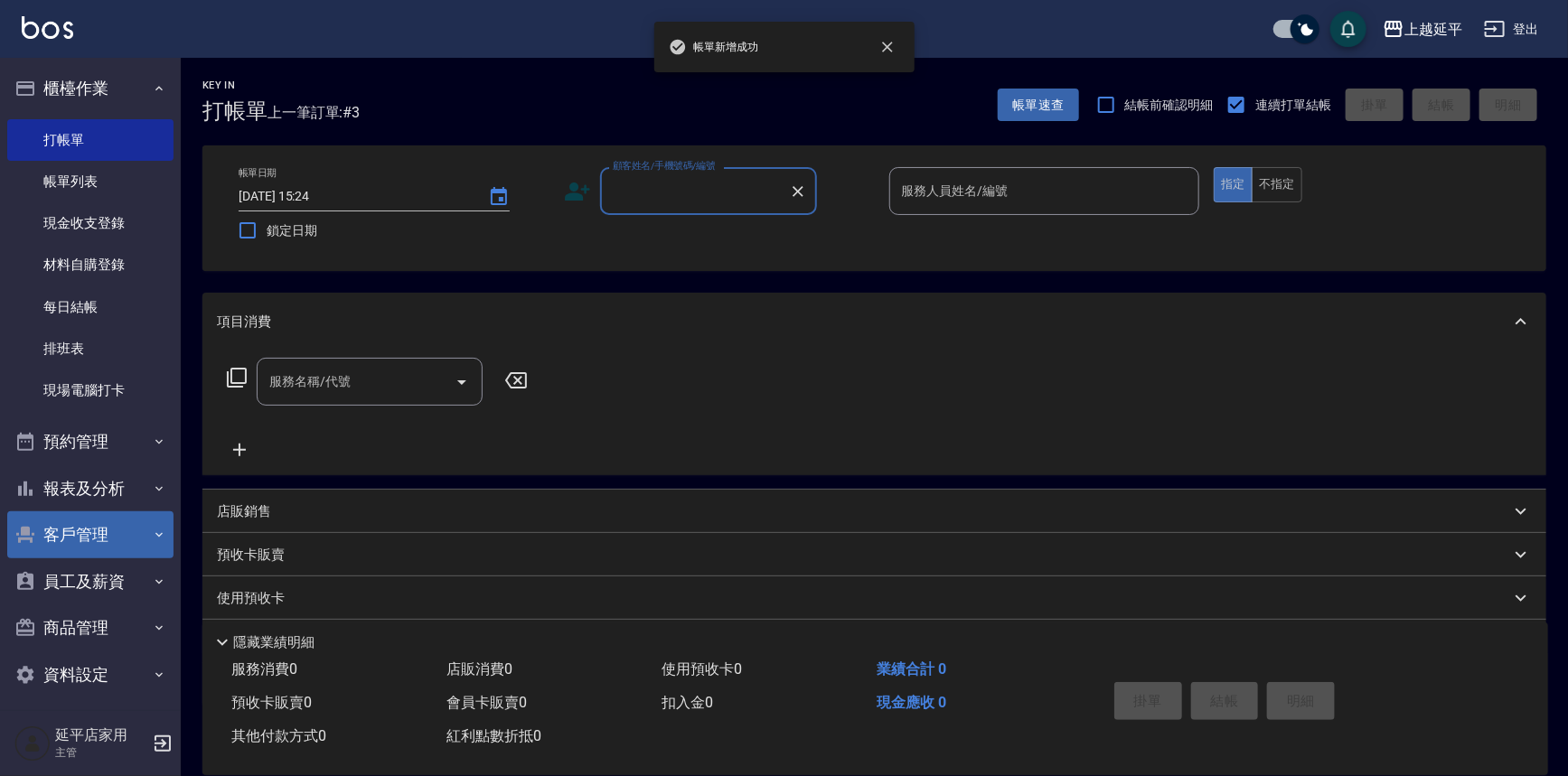
scroll to position [9, 0]
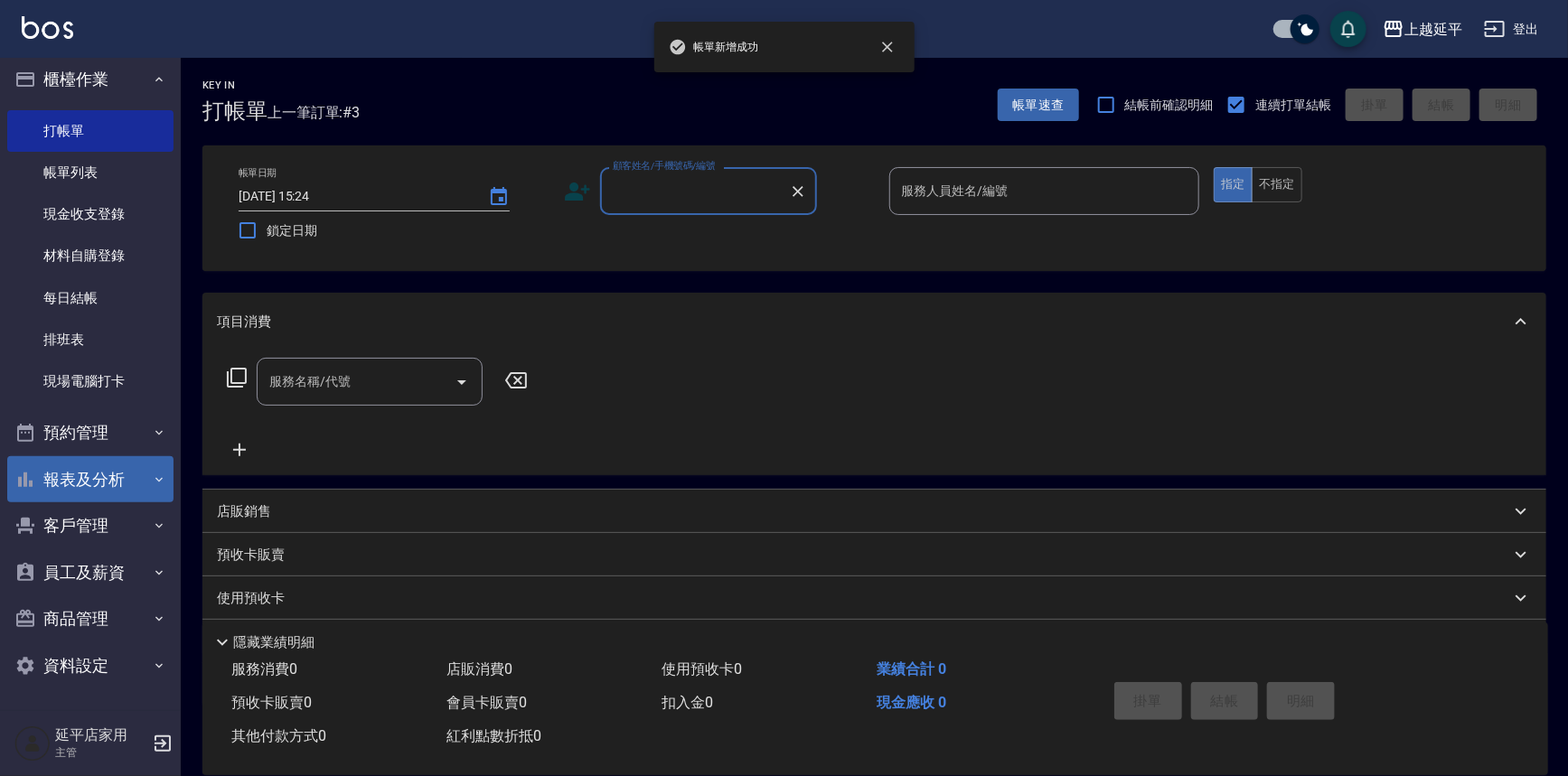
click at [67, 487] on button "報表及分析" at bounding box center [91, 480] width 166 height 47
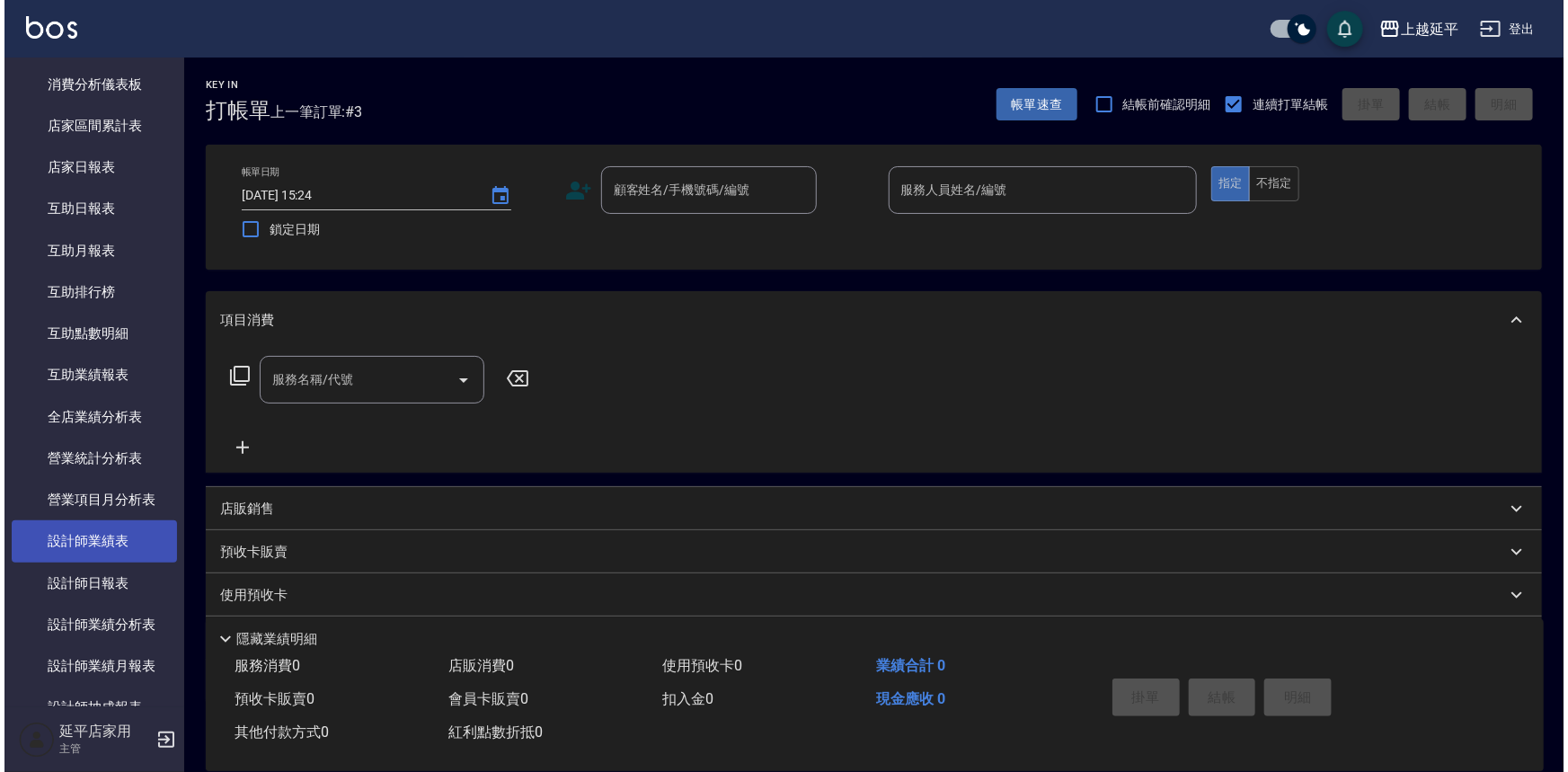
scroll to position [499, 0]
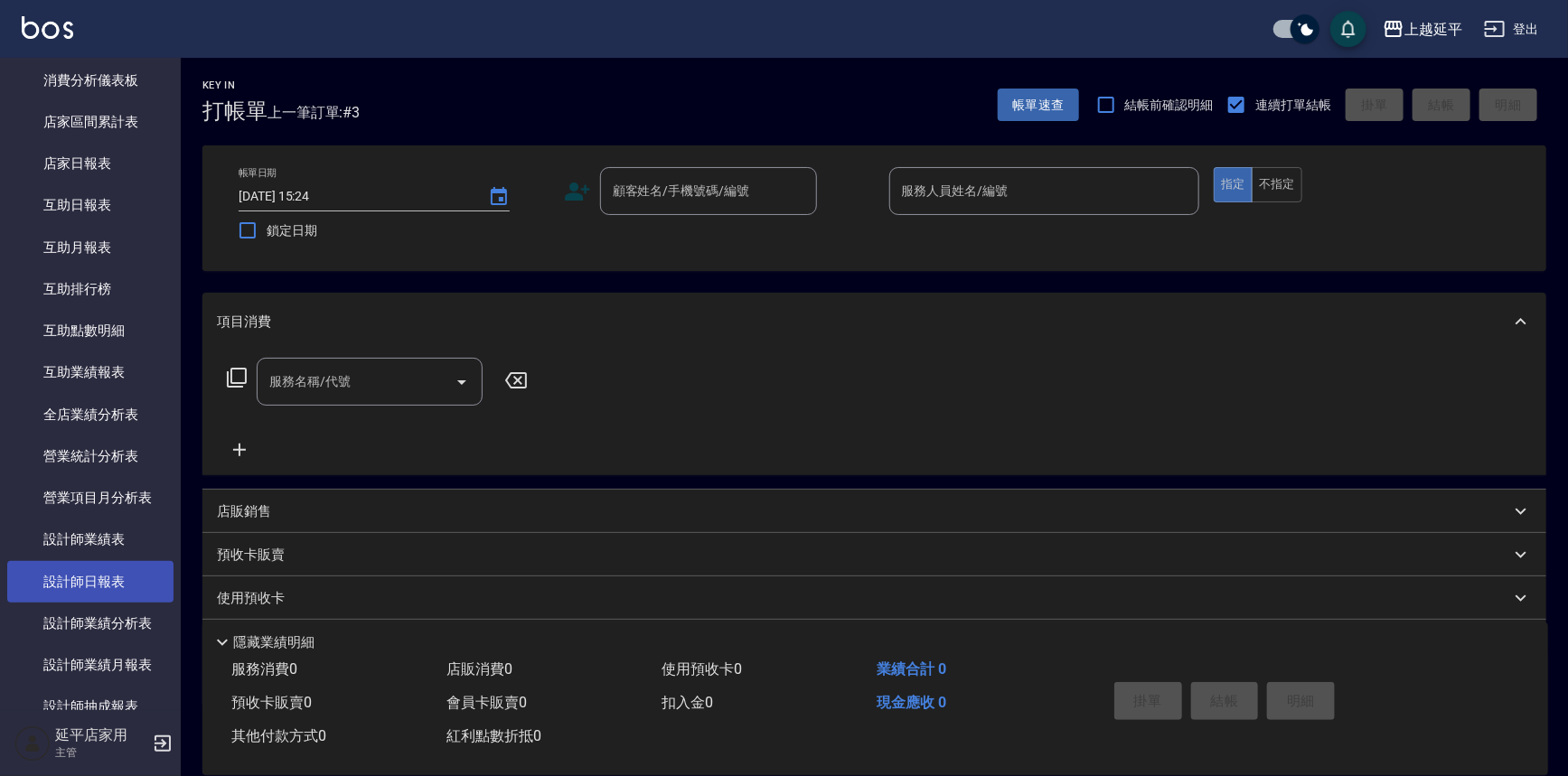
click at [99, 581] on link "設計師日報表" at bounding box center [91, 582] width 166 height 41
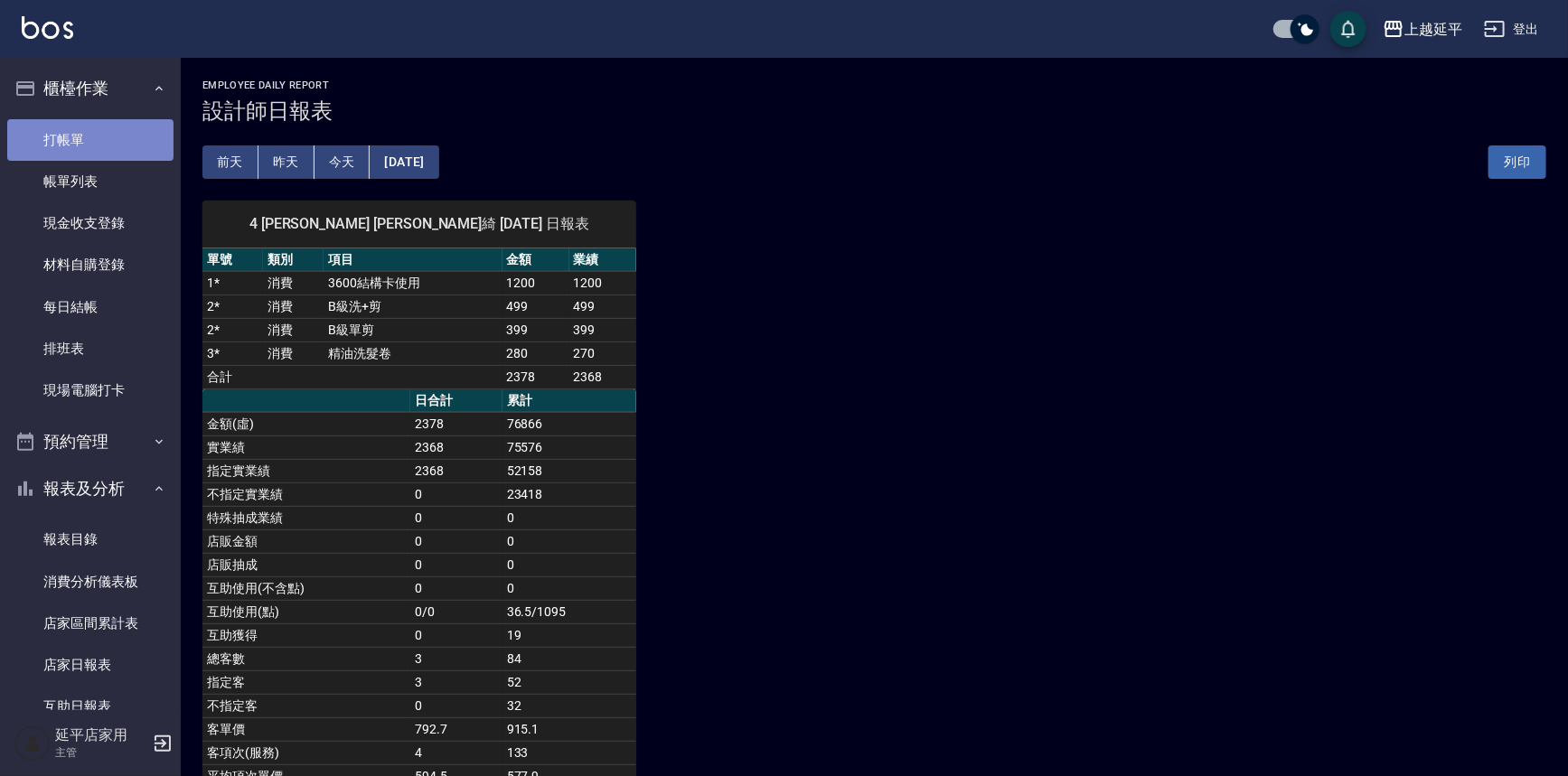
click at [103, 136] on link "打帳單" at bounding box center [91, 140] width 166 height 41
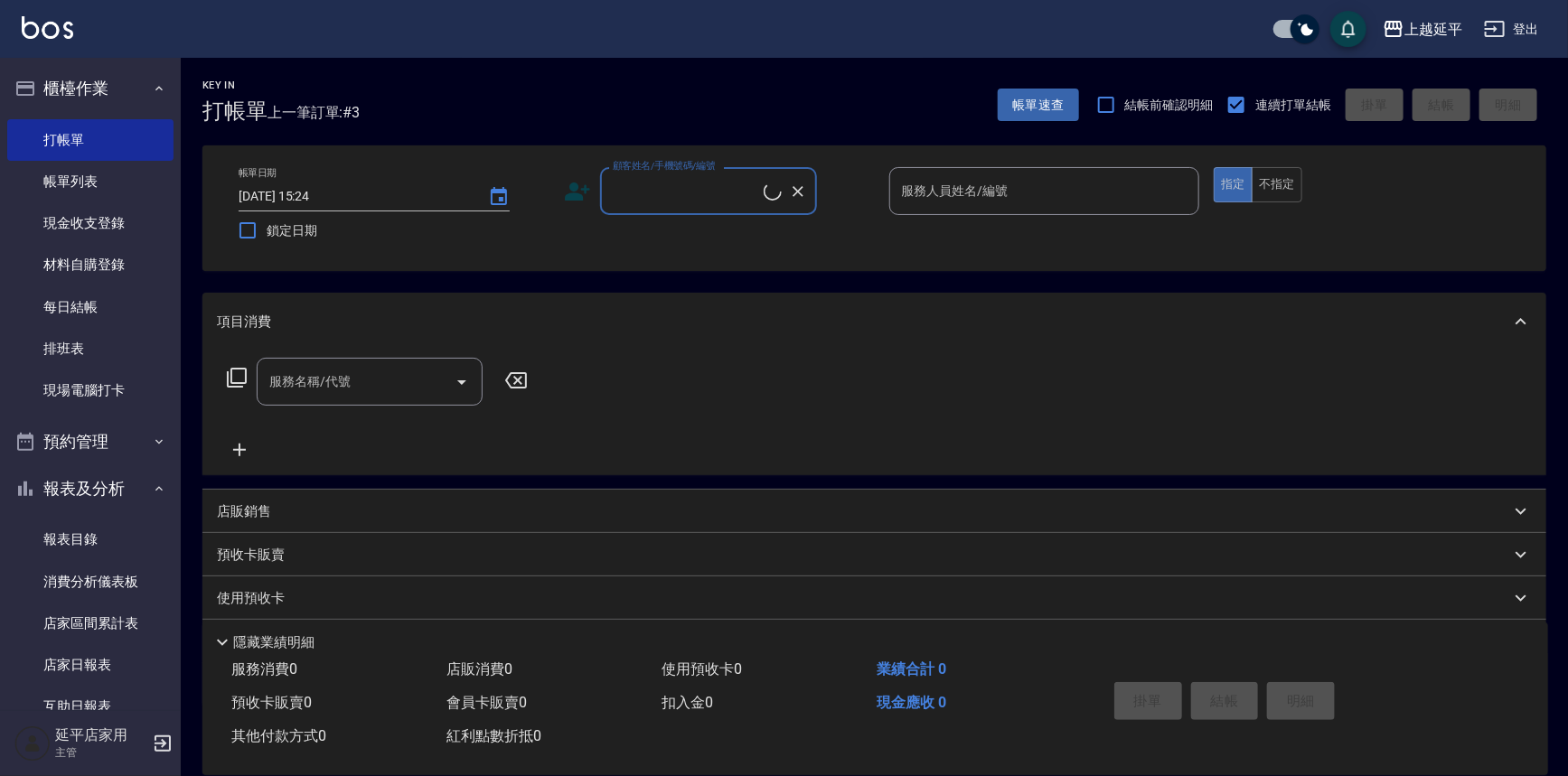
click at [680, 207] on div "顧客姓名/手機號碼/編號" at bounding box center [709, 191] width 217 height 48
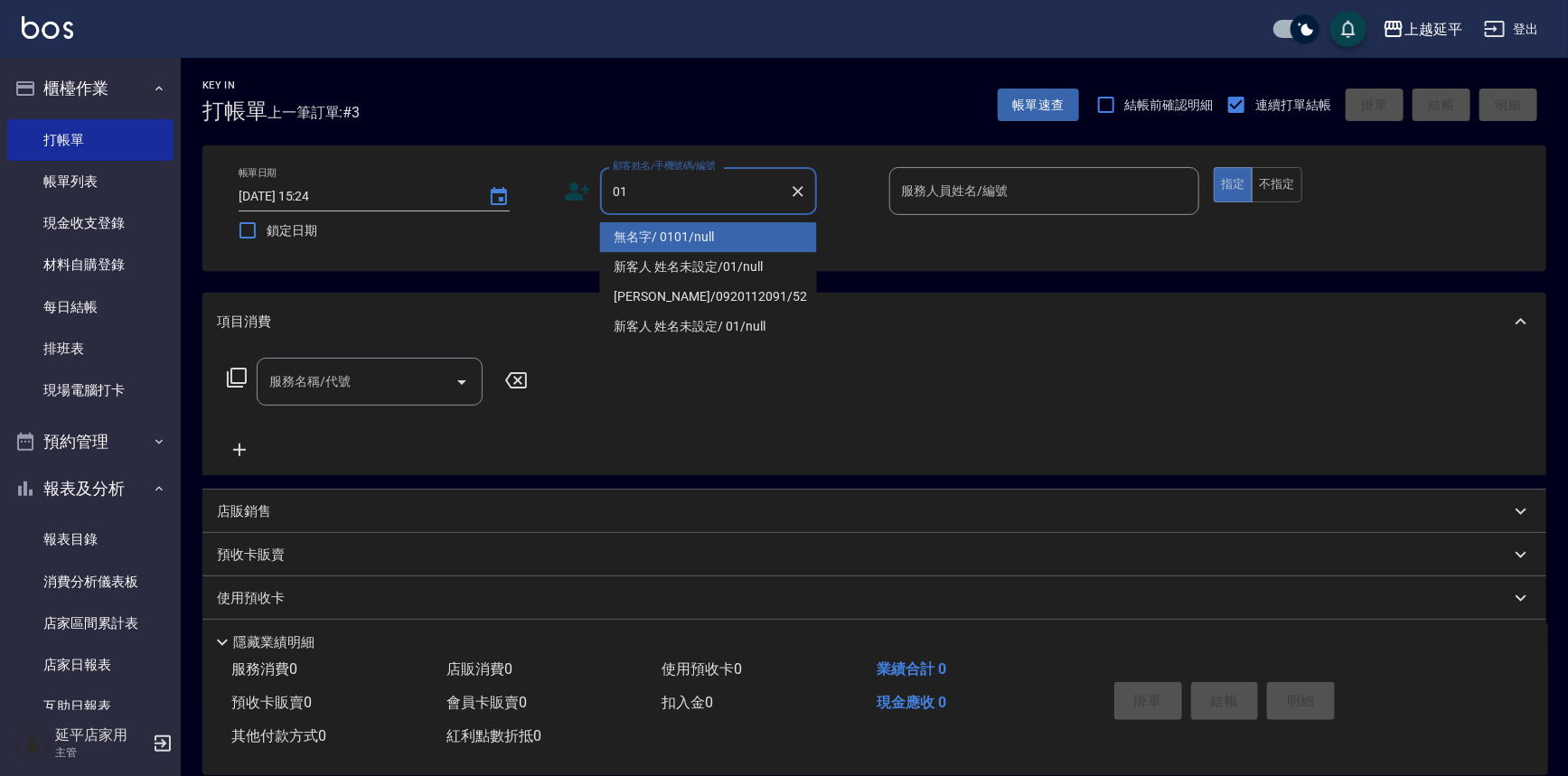
click at [695, 229] on li "無名字/ 0101/null" at bounding box center [709, 237] width 217 height 30
type input "無名字/ 0101/null"
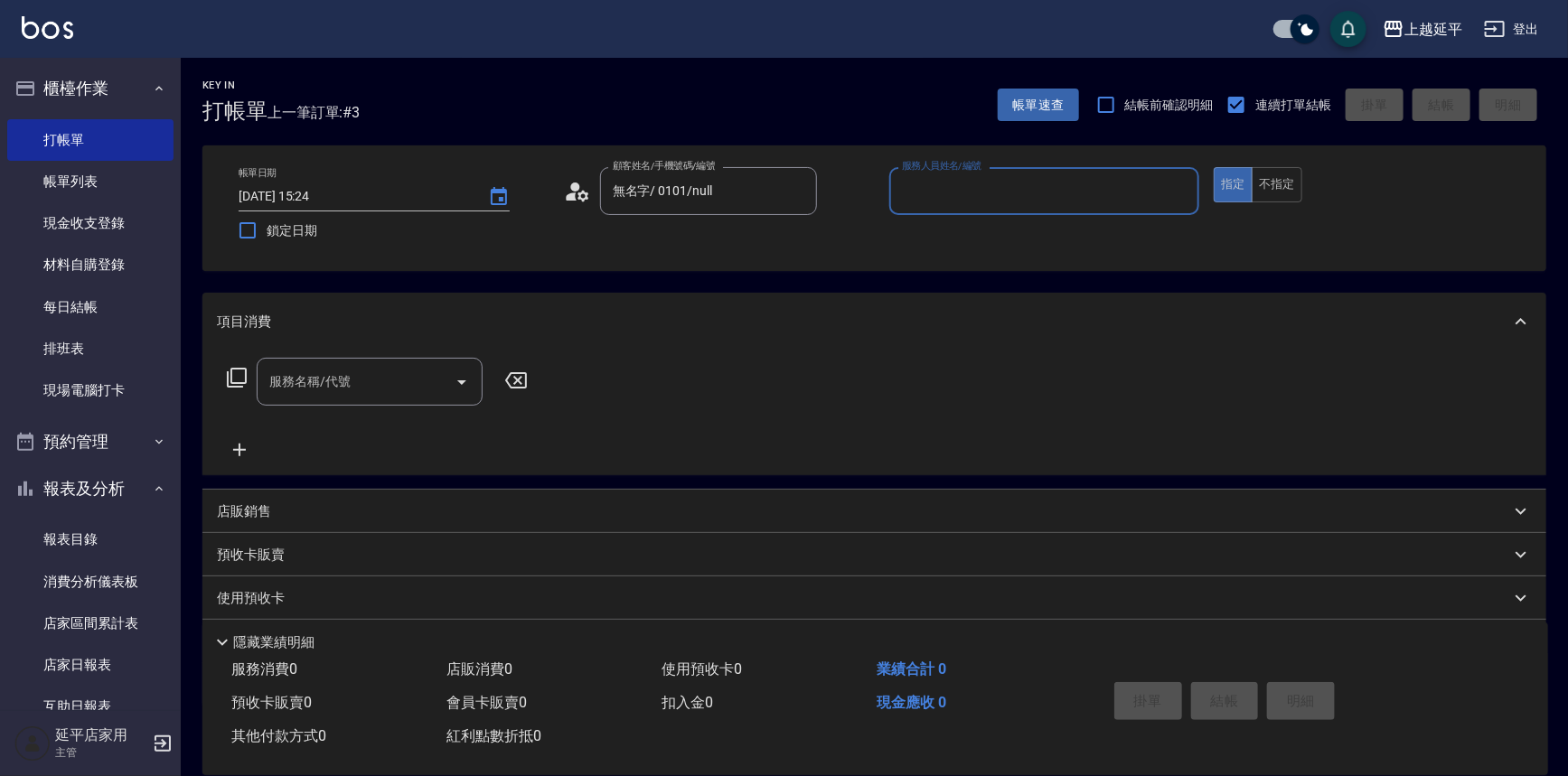
click at [928, 200] on input "服務人員姓名/編號" at bounding box center [1044, 191] width 295 height 32
click at [930, 237] on span "[PERSON_NAME] -4" at bounding box center [919, 237] width 32 height 19
type input "[PERSON_NAME]-4"
click at [400, 378] on input "服務名稱/代號" at bounding box center [355, 381] width 182 height 32
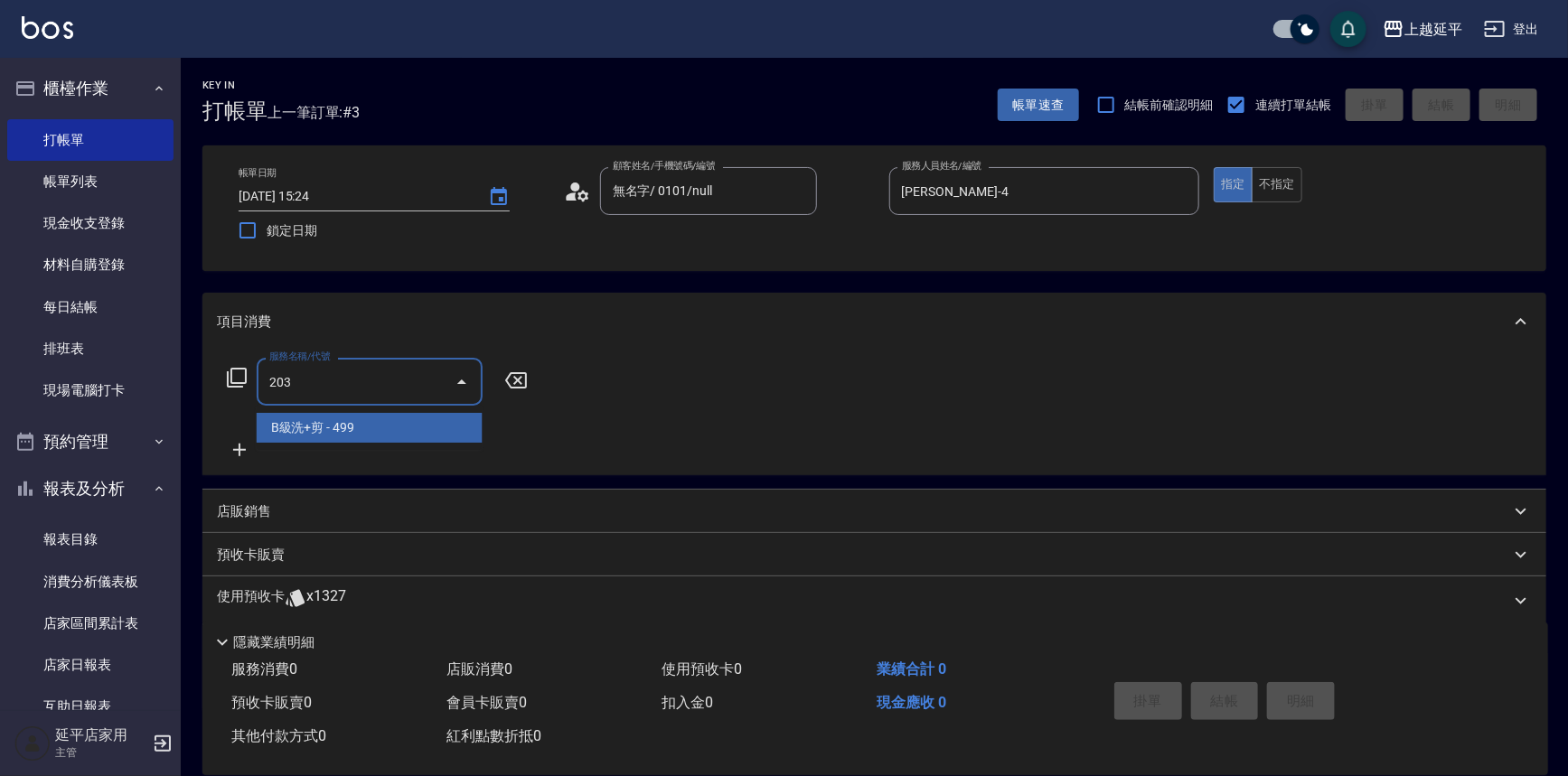
click at [388, 425] on span "B級洗+剪 - 499" at bounding box center [369, 428] width 226 height 30
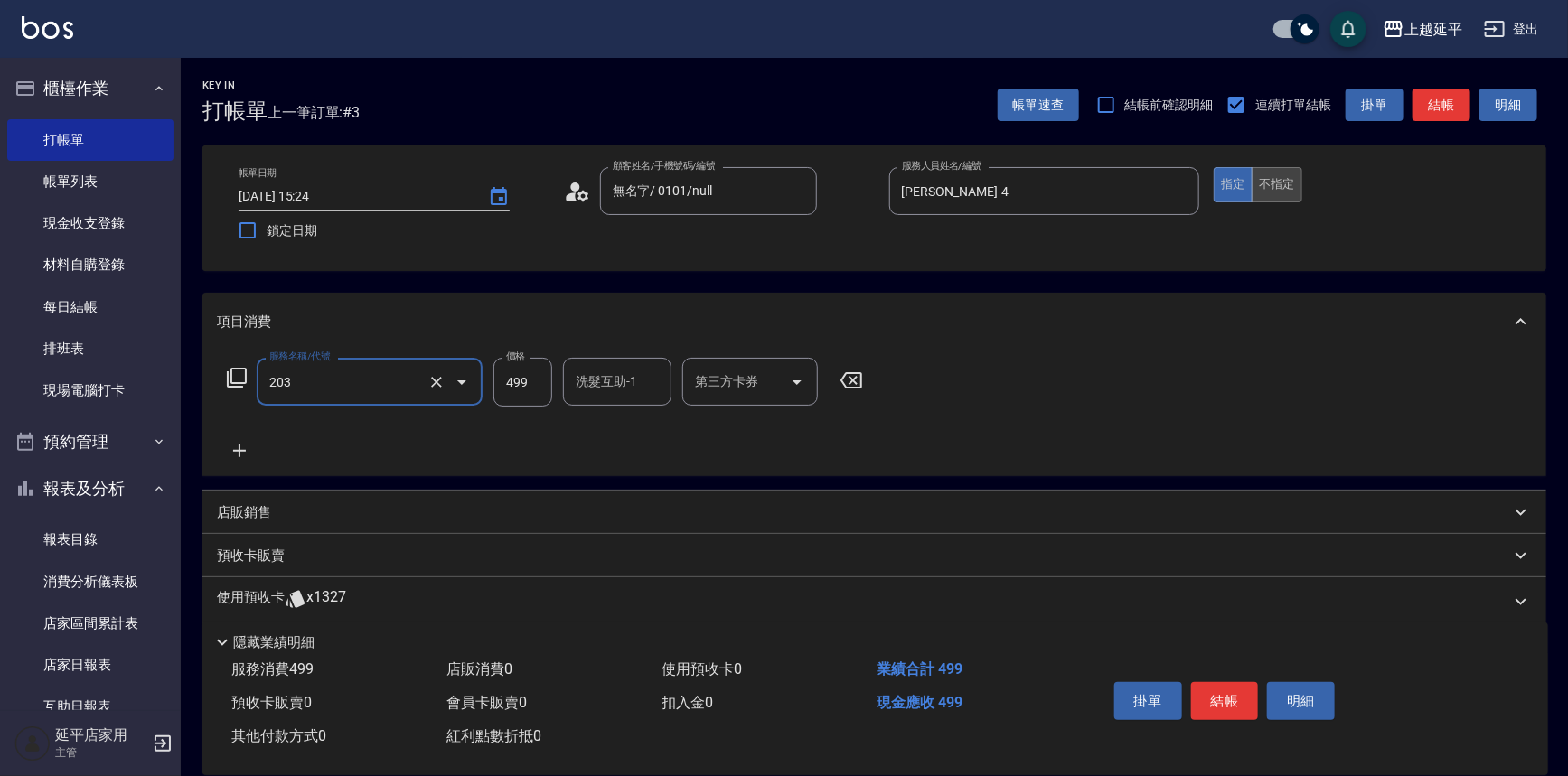
type input "B級洗+剪(203)"
click at [1267, 188] on button "不指定" at bounding box center [1276, 185] width 50 height 36
click at [1434, 105] on button "結帳" at bounding box center [1441, 106] width 58 height 34
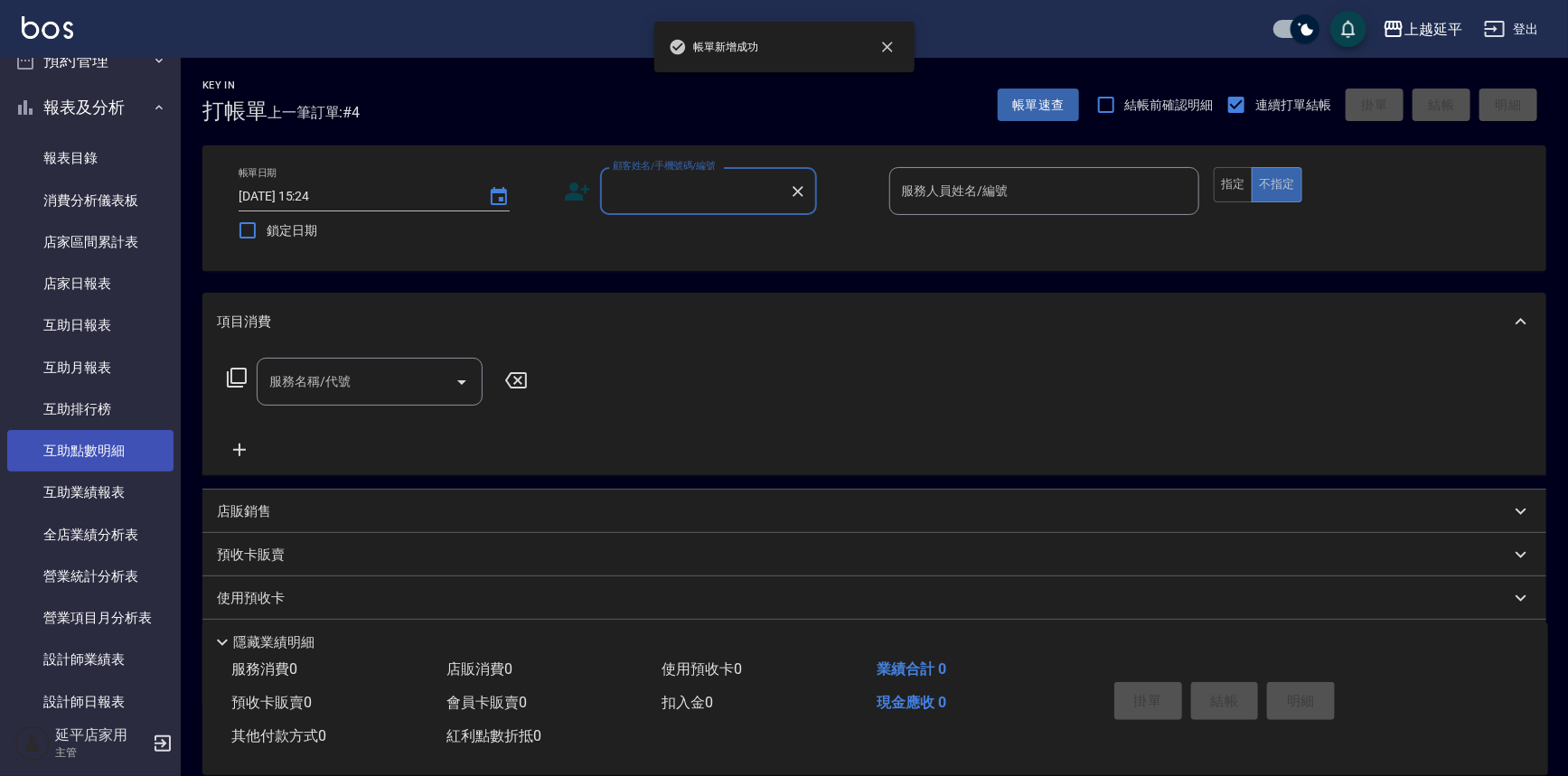
scroll to position [410, 0]
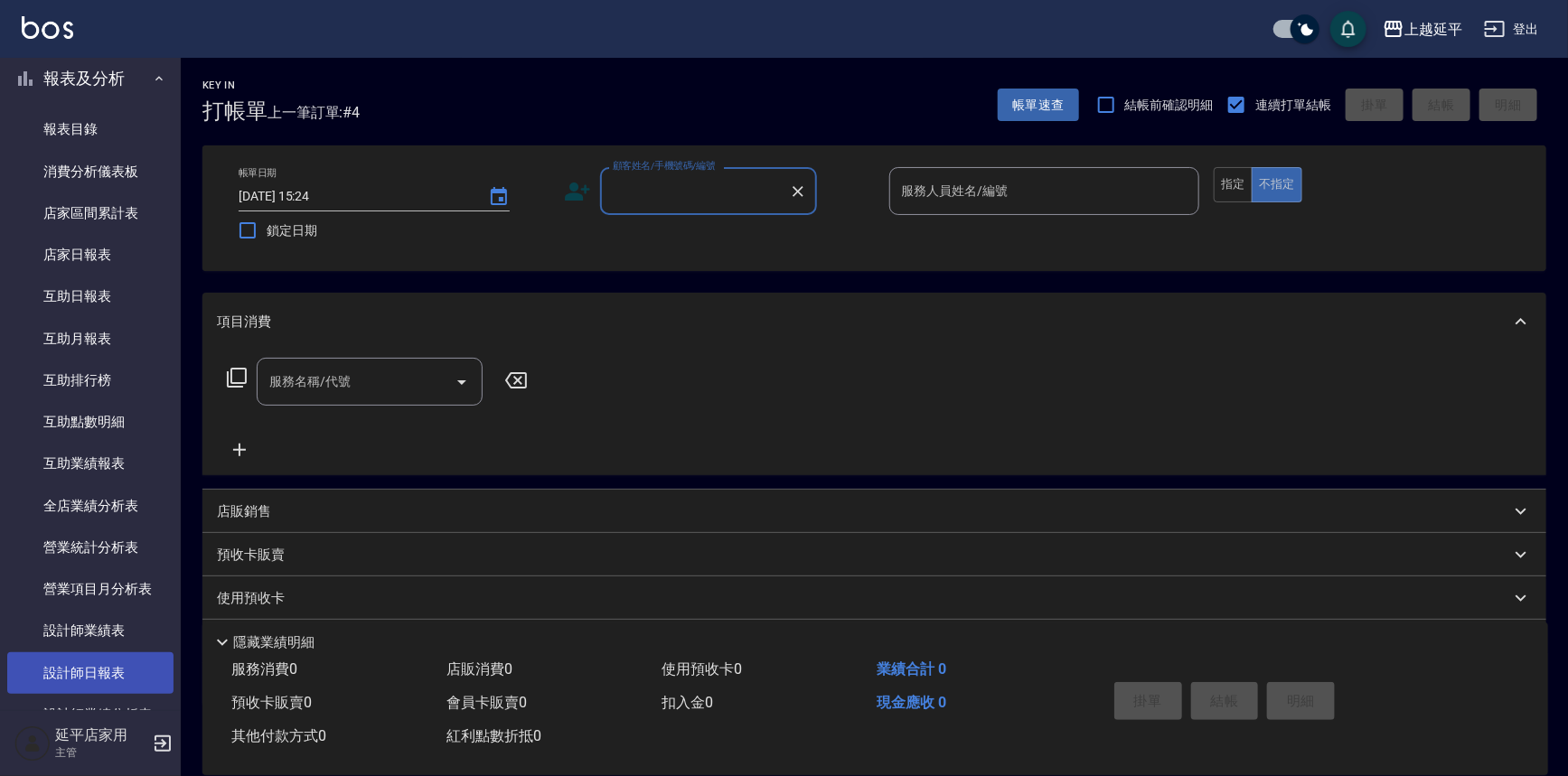
click at [86, 664] on link "設計師日報表" at bounding box center [91, 673] width 166 height 41
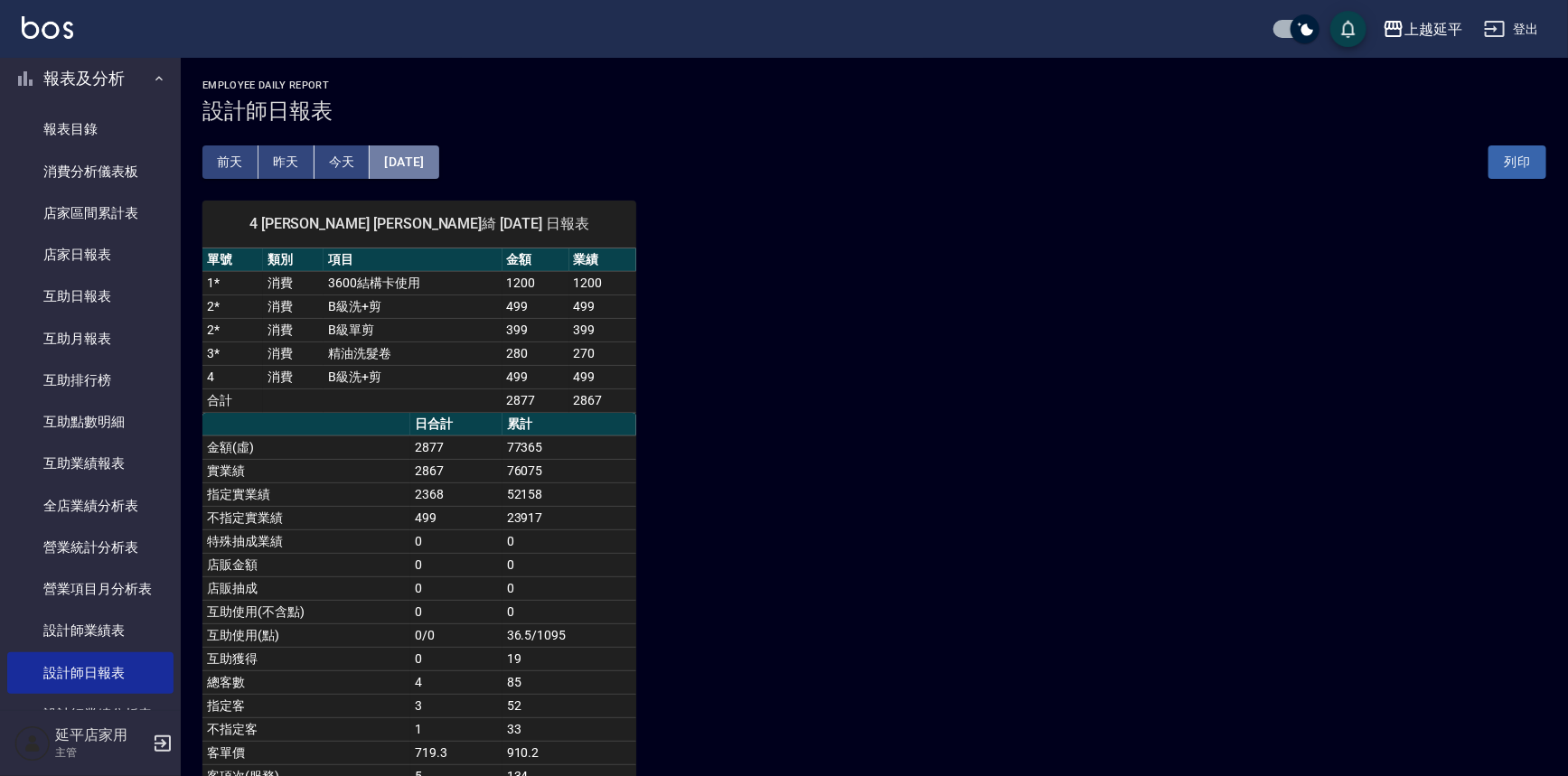
click at [439, 153] on button "[DATE]" at bounding box center [403, 163] width 68 height 34
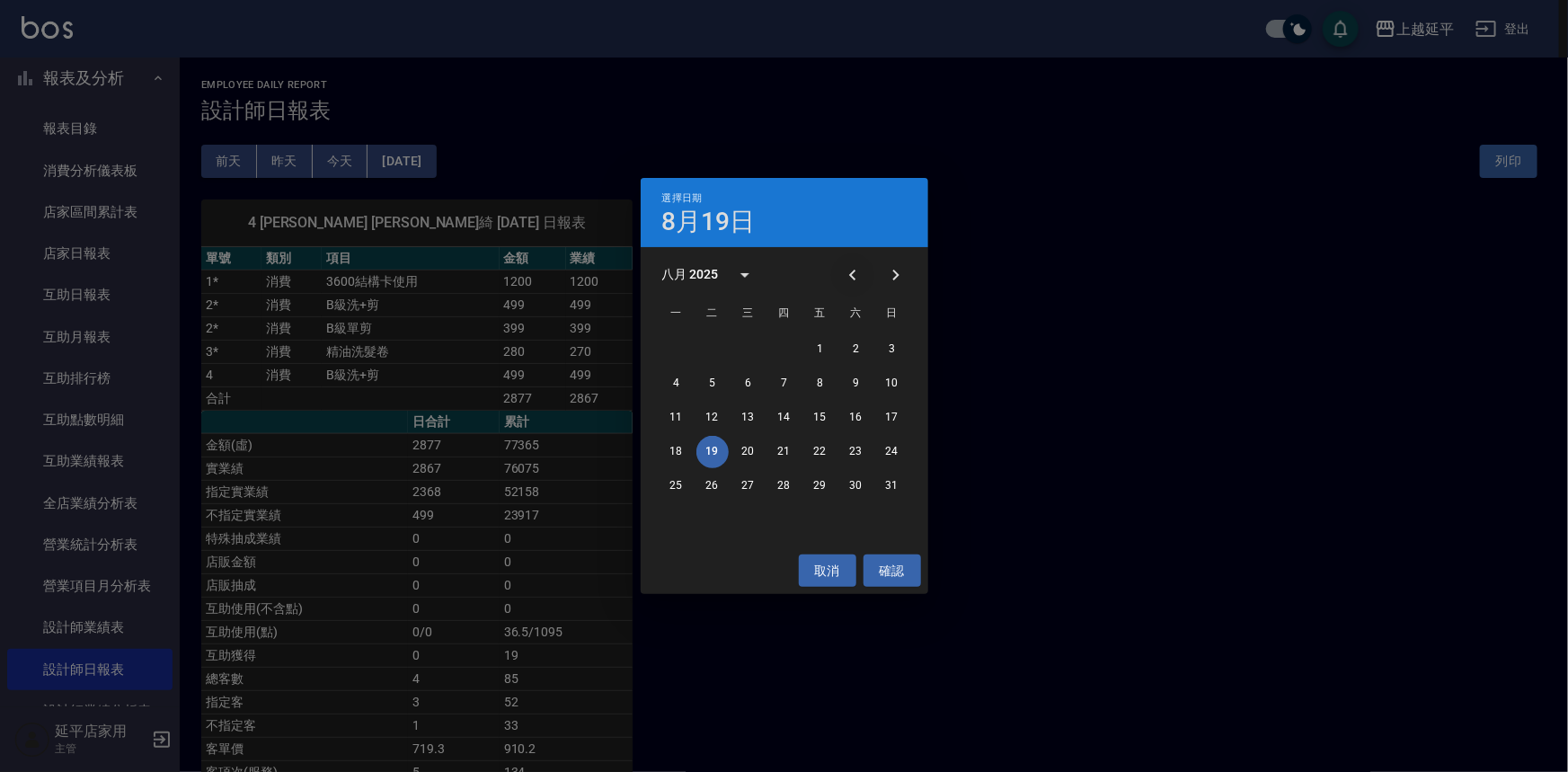
click at [861, 270] on icon "Previous month" at bounding box center [852, 274] width 21 height 21
click at [863, 413] on button "19" at bounding box center [856, 418] width 33 height 33
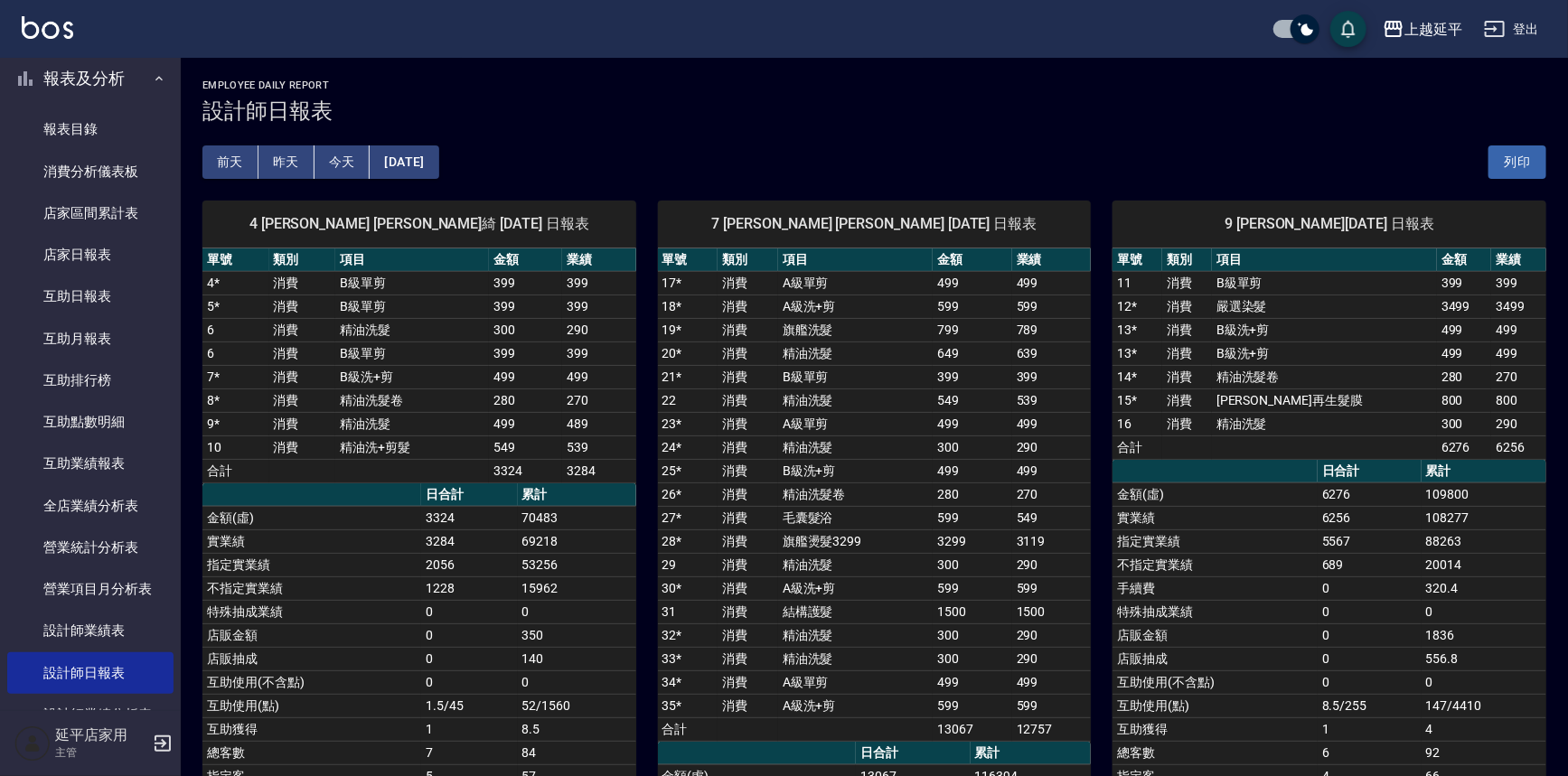
click at [439, 169] on button "[DATE]" at bounding box center [403, 163] width 68 height 34
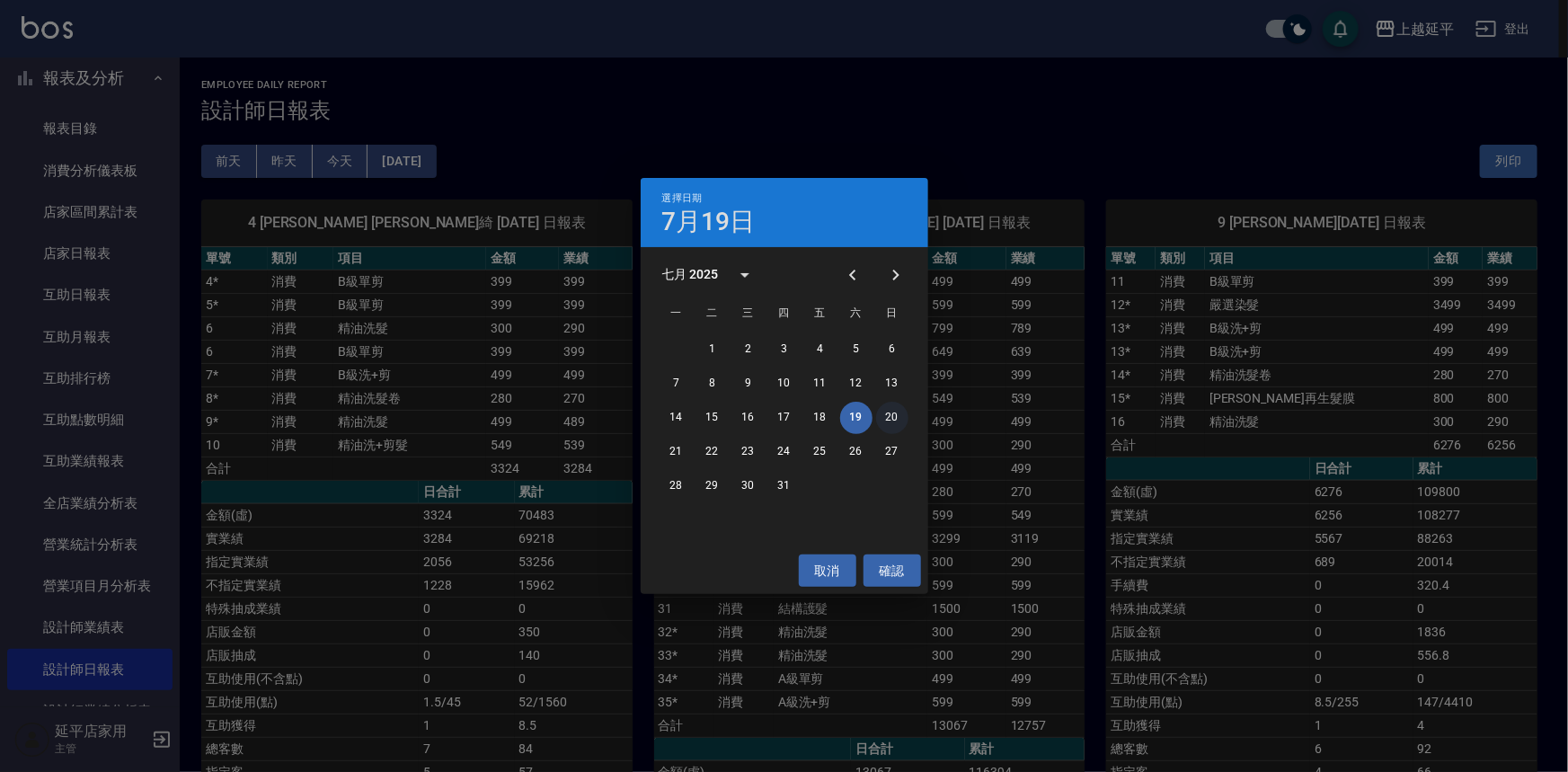
click at [891, 414] on button "20" at bounding box center [892, 418] width 33 height 33
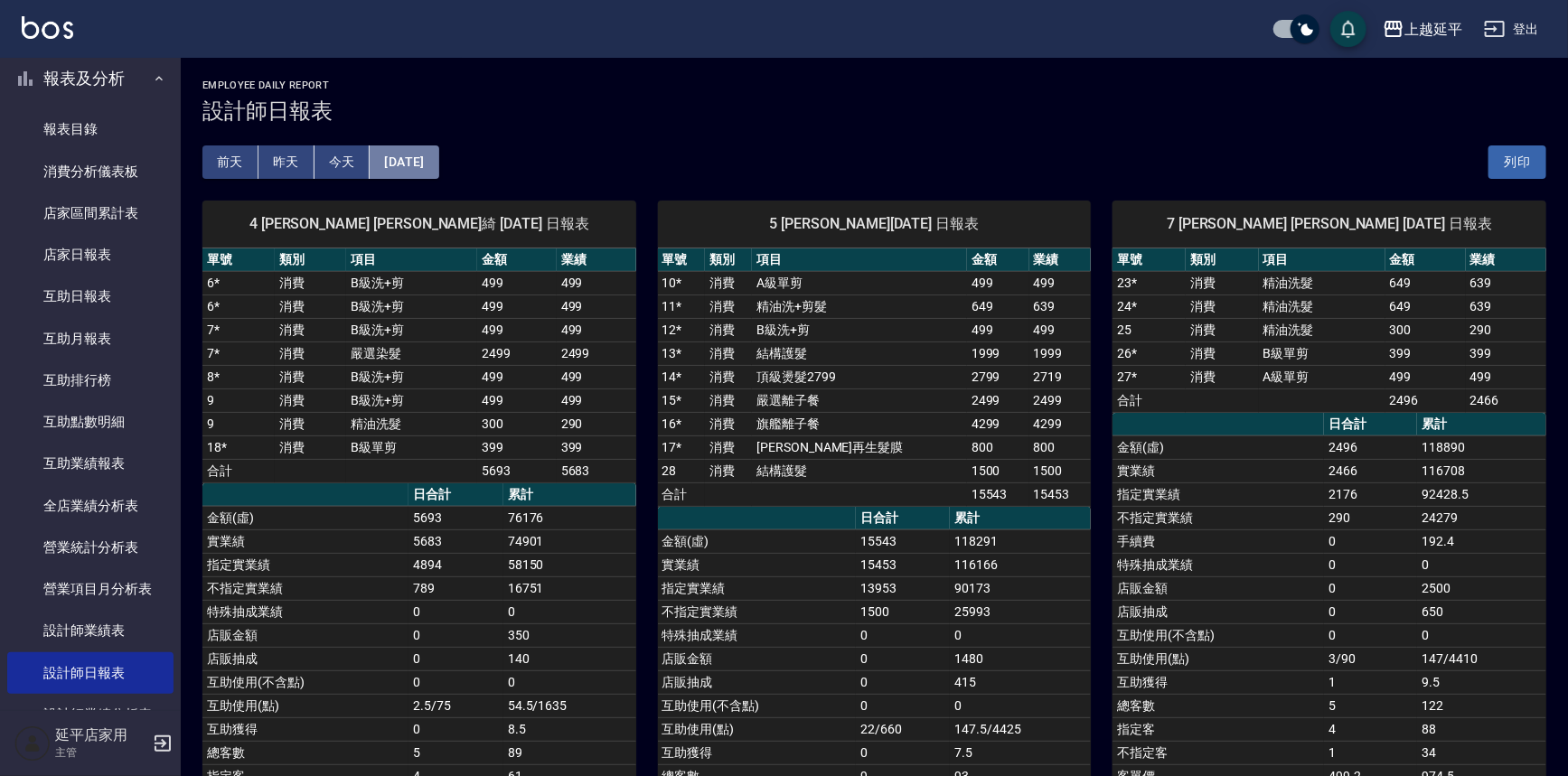
click at [420, 158] on button "[DATE]" at bounding box center [403, 163] width 68 height 34
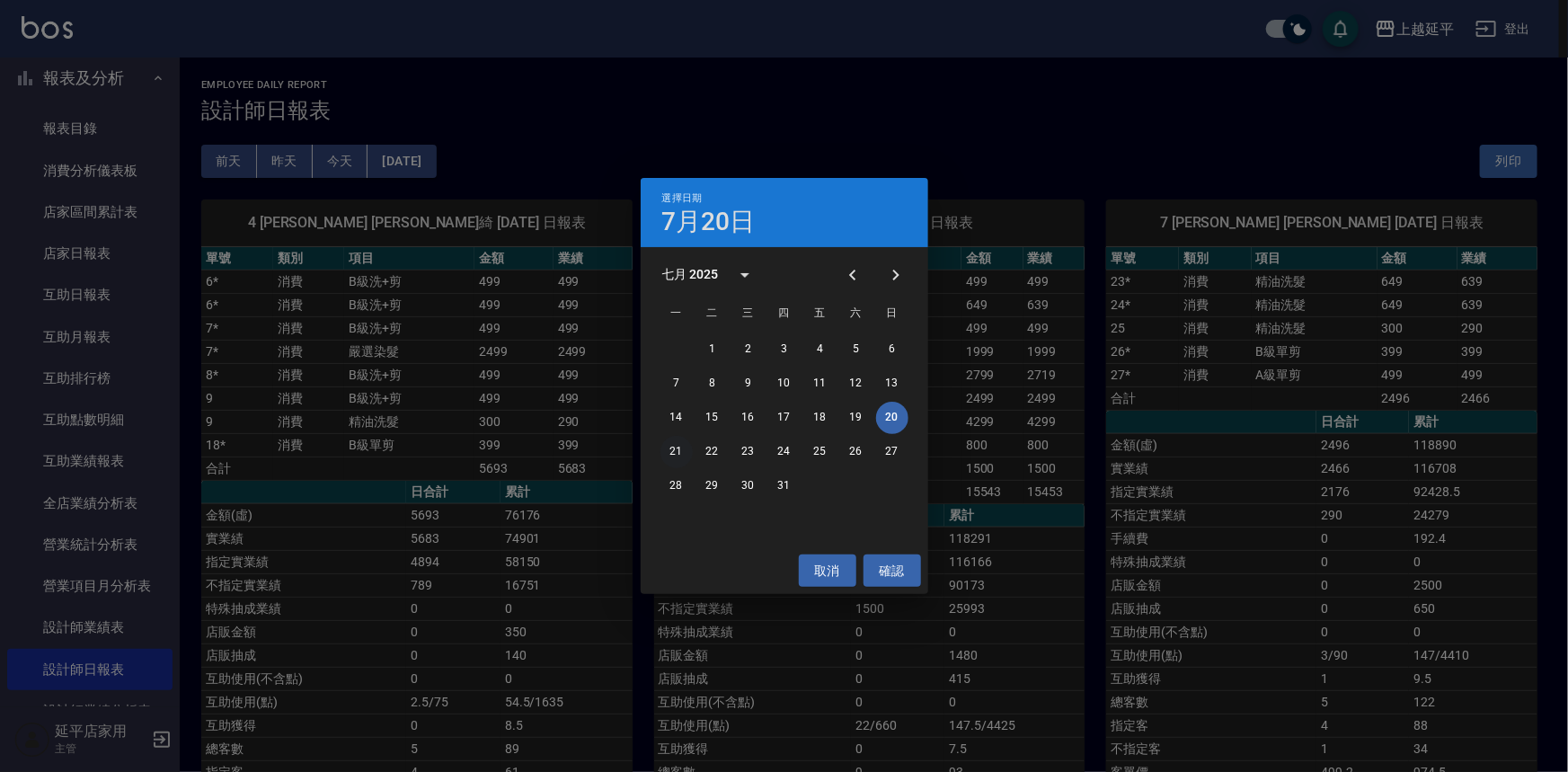
click at [671, 448] on button "21" at bounding box center [676, 452] width 33 height 33
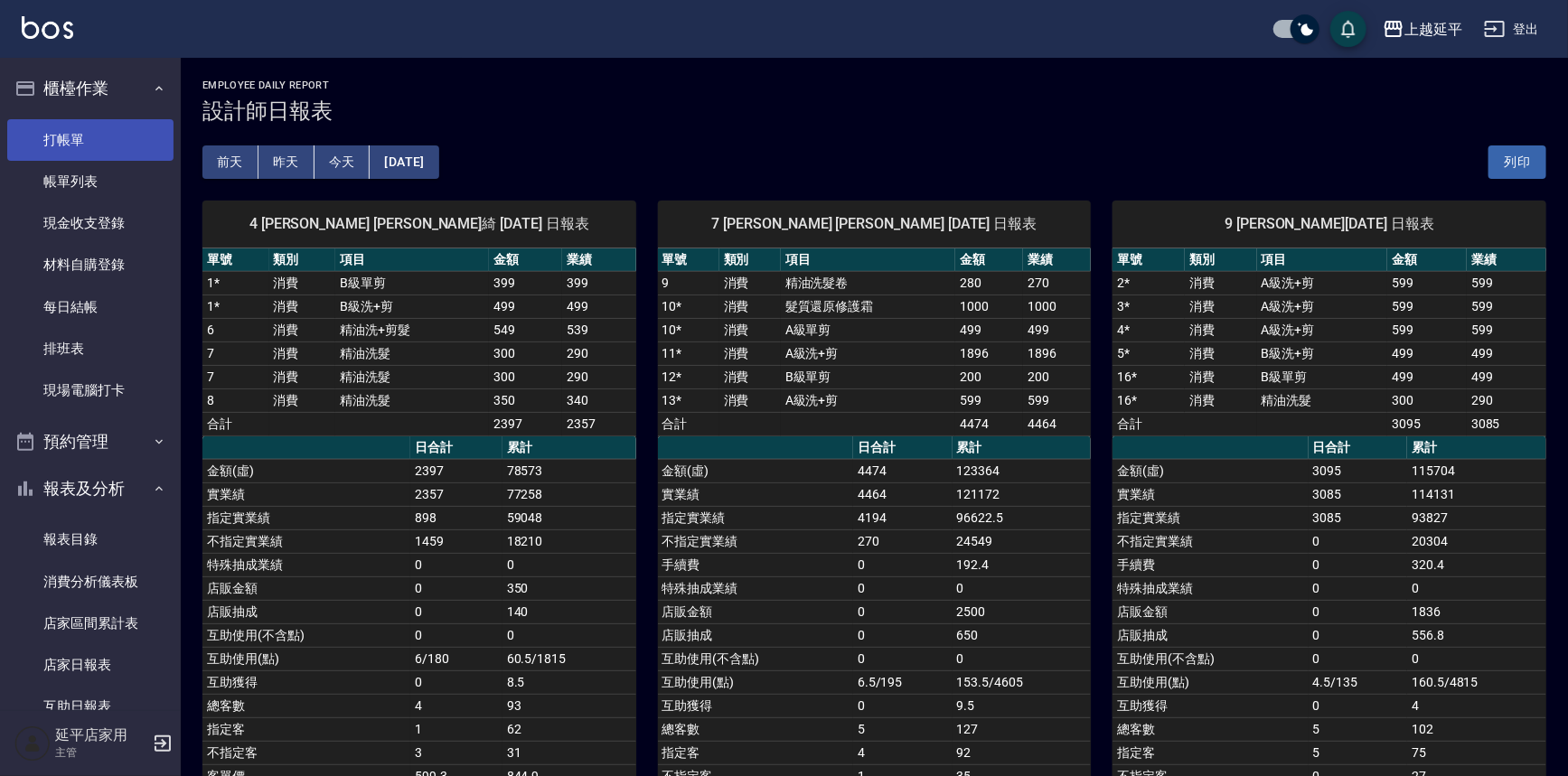
click at [67, 124] on link "打帳單" at bounding box center [91, 140] width 166 height 41
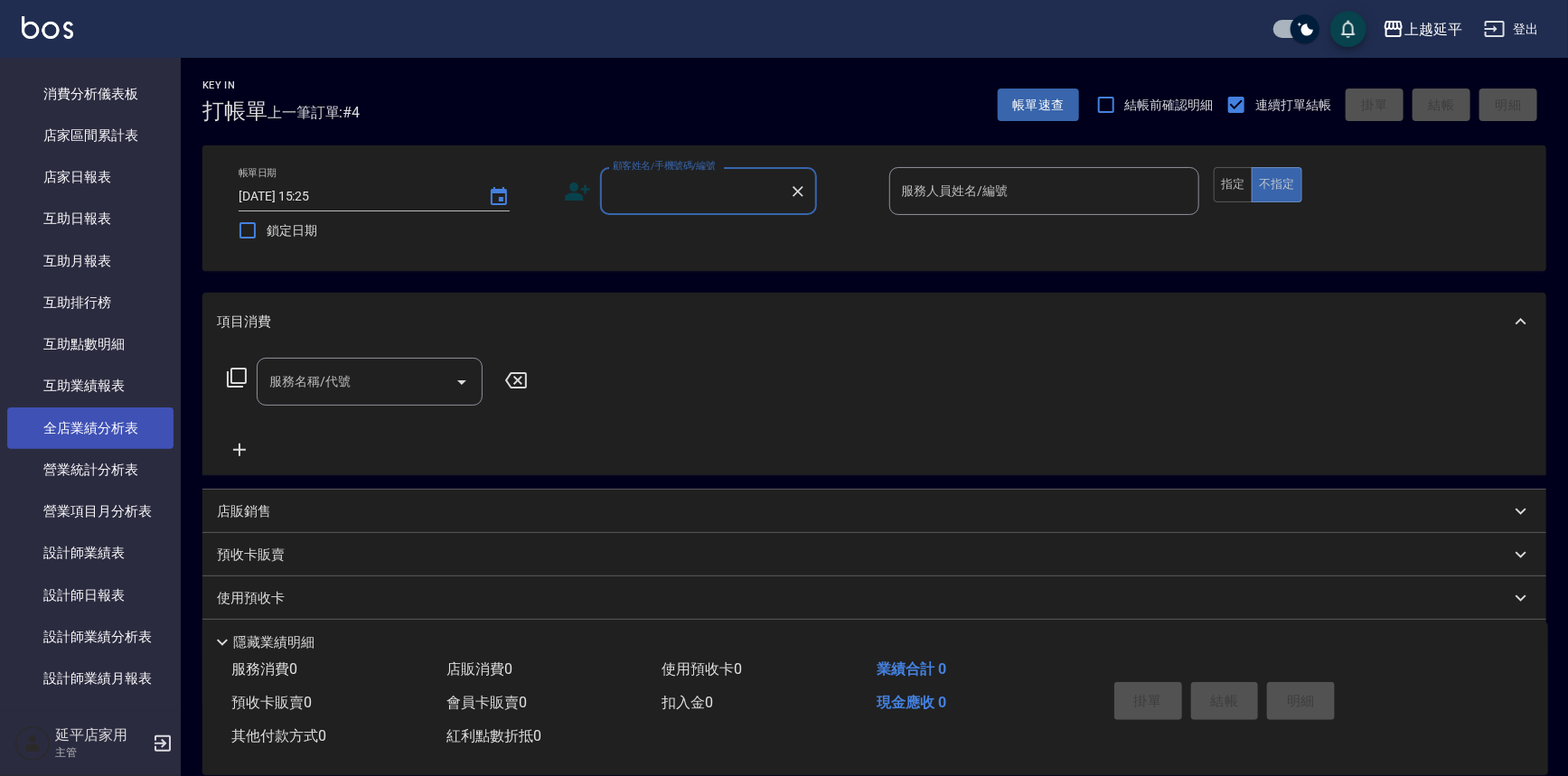
scroll to position [493, 0]
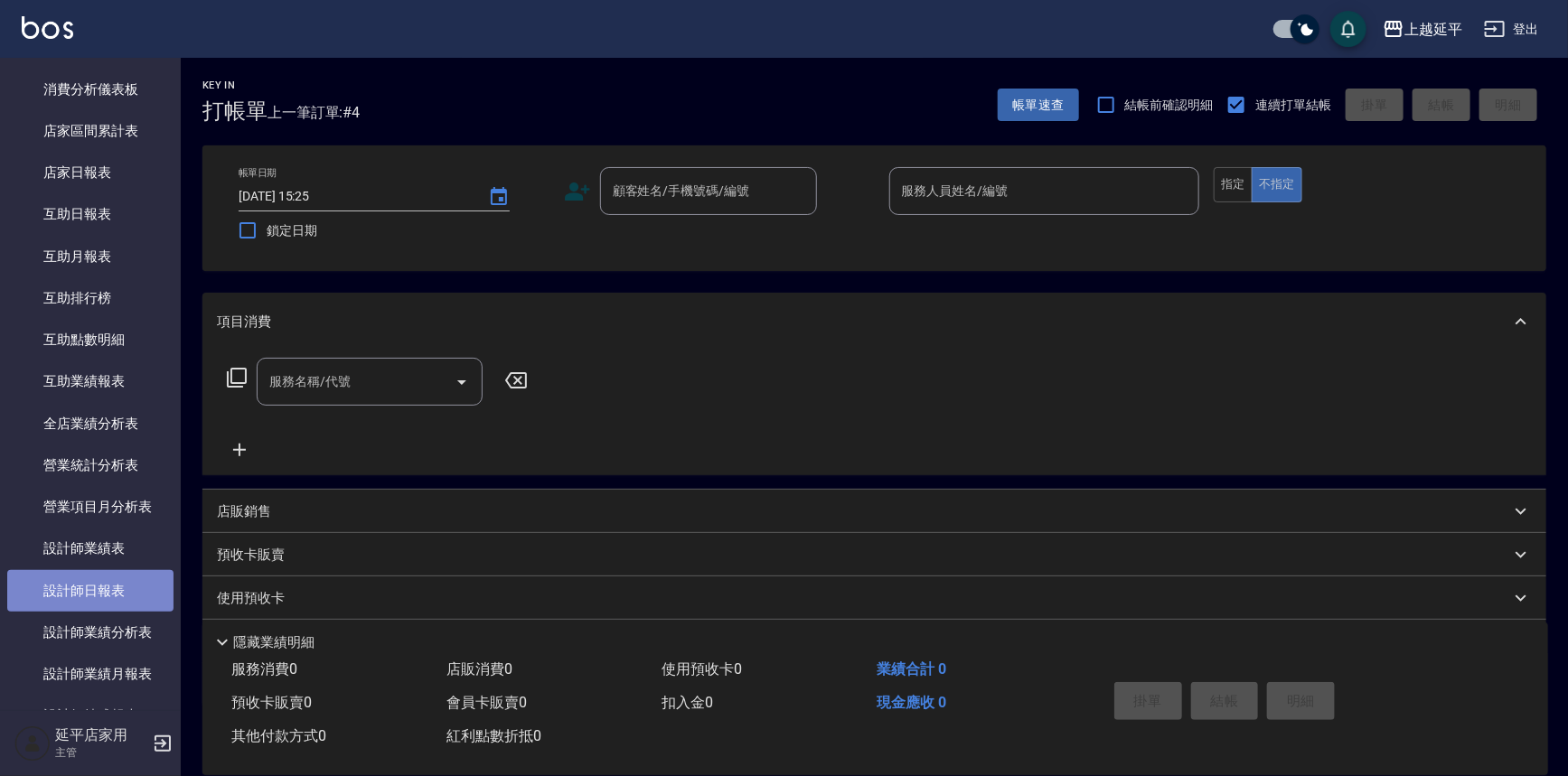
click at [120, 581] on link "設計師日報表" at bounding box center [91, 591] width 166 height 41
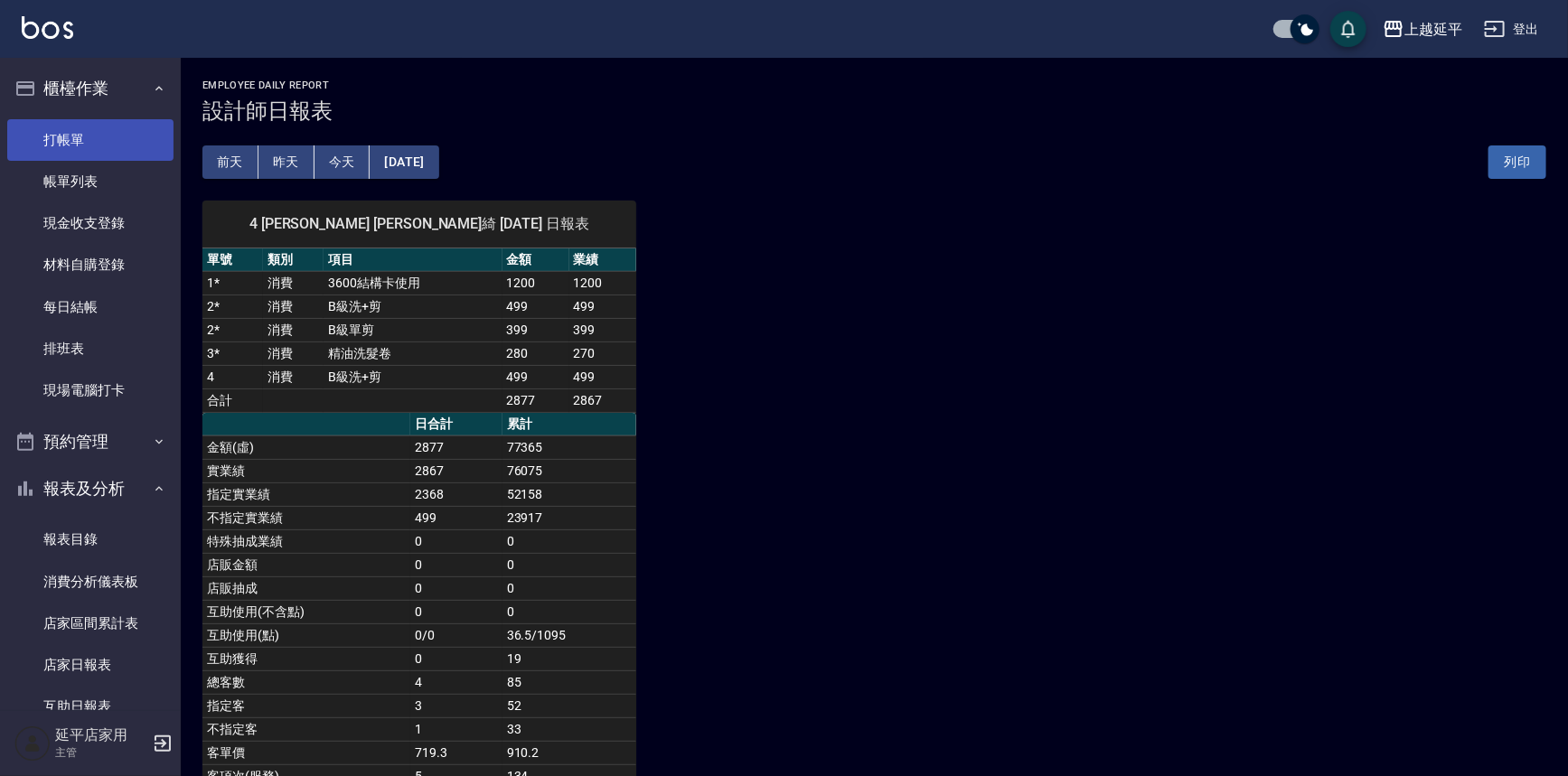
click at [123, 139] on link "打帳單" at bounding box center [91, 140] width 166 height 41
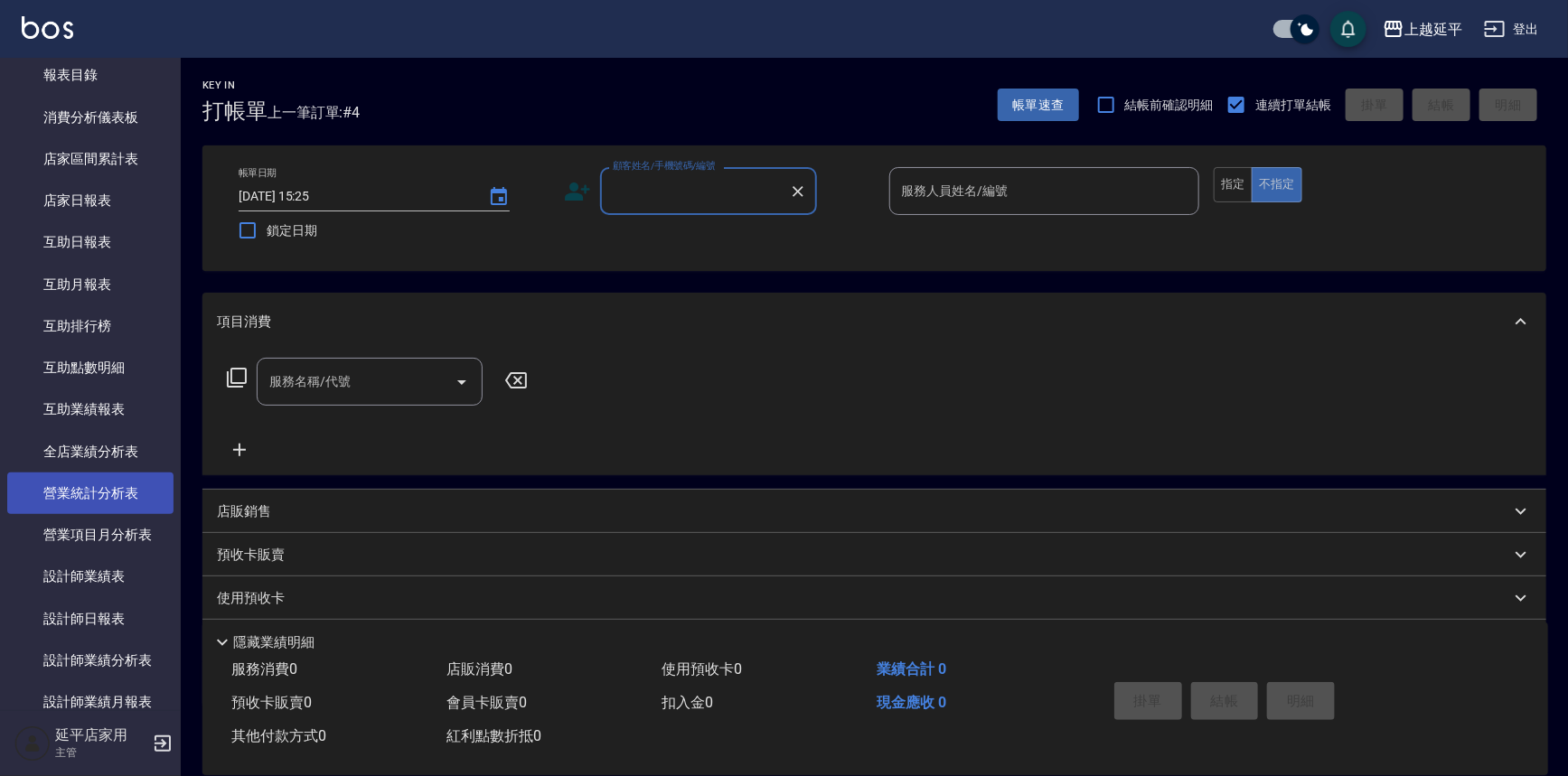
scroll to position [575, 0]
